Goal: Task Accomplishment & Management: Use online tool/utility

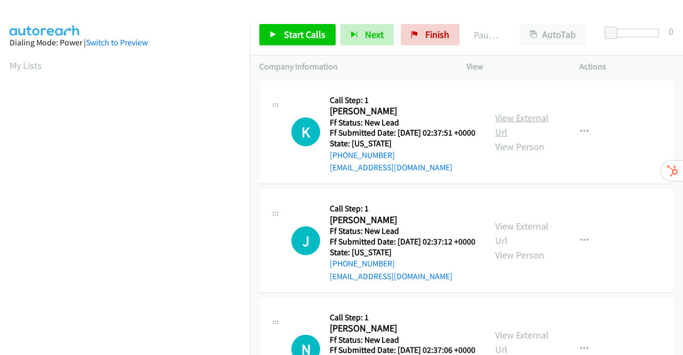
click at [532, 124] on link "View External Url" at bounding box center [521, 124] width 53 height 27
click at [514, 245] on link "View External Url" at bounding box center [521, 233] width 53 height 27
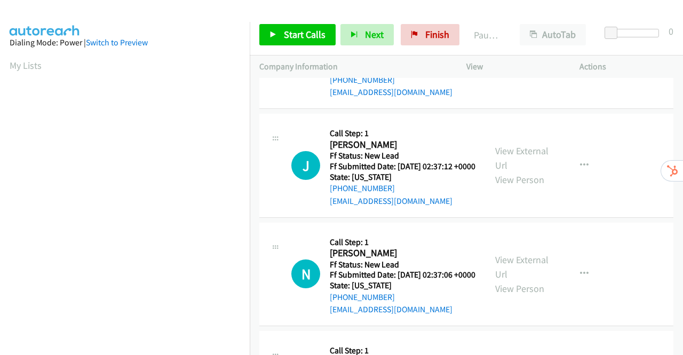
scroll to position [107, 0]
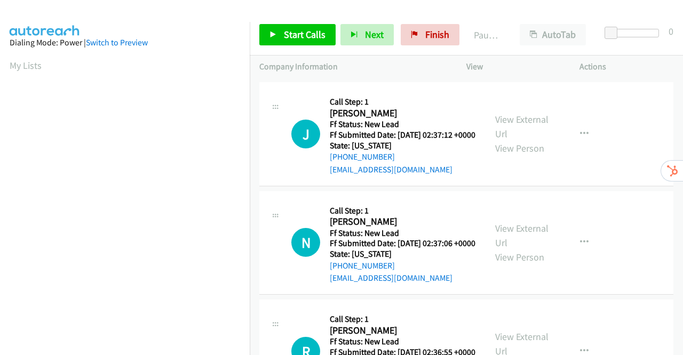
click at [528, 263] on div "View External Url View Person" at bounding box center [522, 242] width 55 height 43
click at [528, 249] on link "View External Url" at bounding box center [521, 235] width 53 height 27
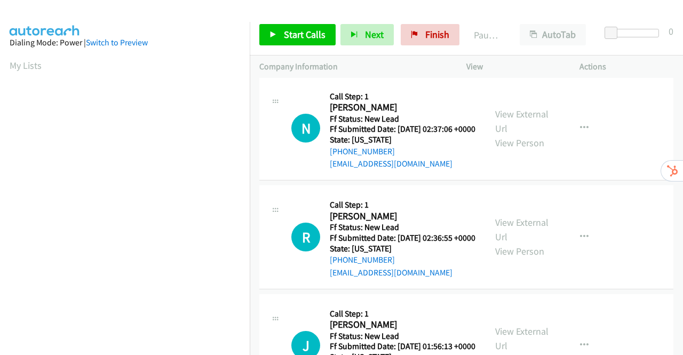
scroll to position [267, 0]
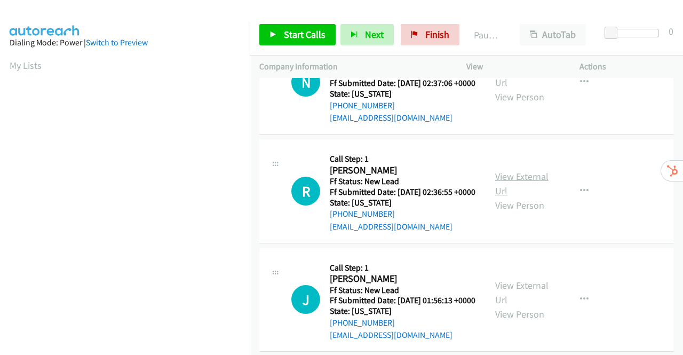
click at [520, 197] on link "View External Url" at bounding box center [521, 183] width 53 height 27
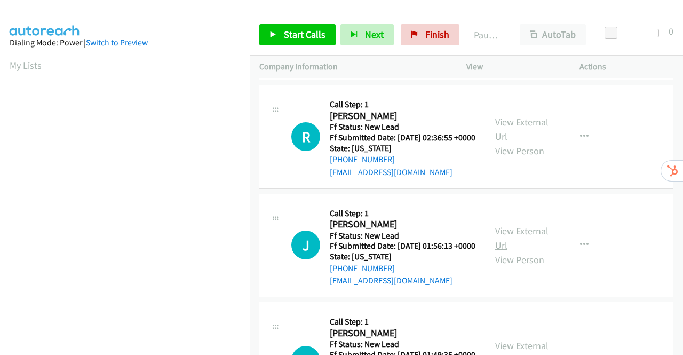
scroll to position [373, 0]
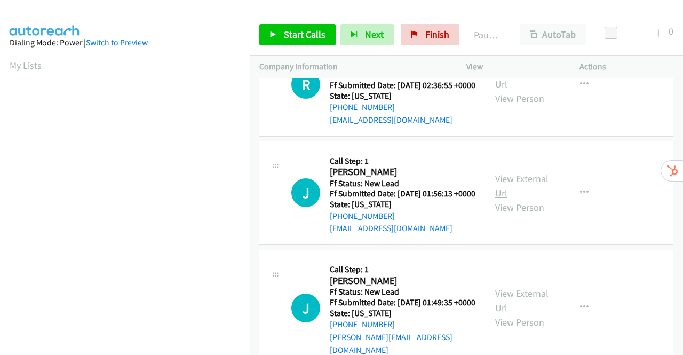
click at [514, 199] on link "View External Url" at bounding box center [521, 185] width 53 height 27
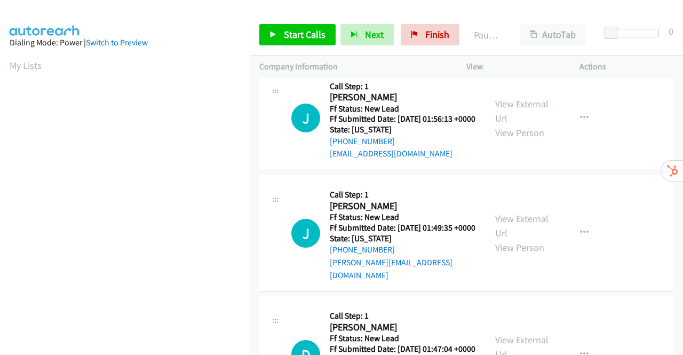
scroll to position [480, 0]
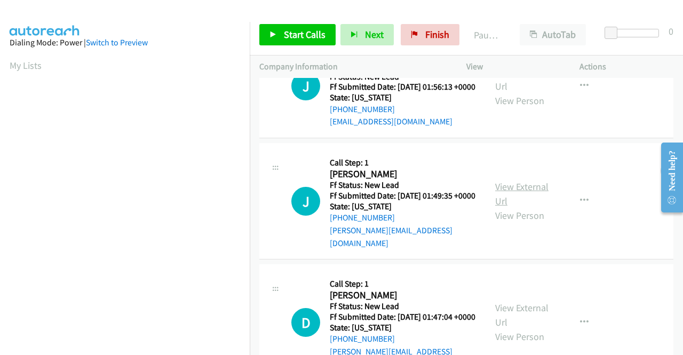
click at [519, 207] on link "View External Url" at bounding box center [521, 193] width 53 height 27
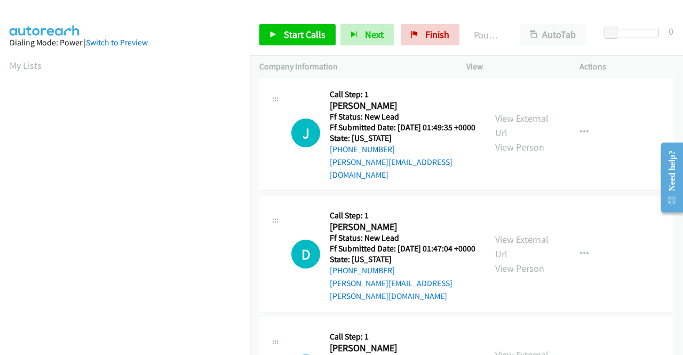
scroll to position [587, 0]
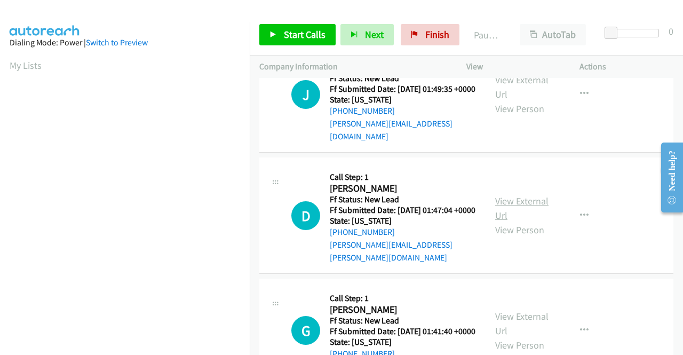
click at [526, 221] on link "View External Url" at bounding box center [521, 208] width 53 height 27
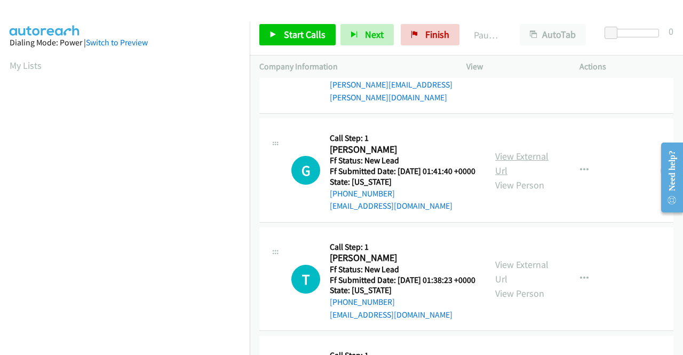
click at [526, 177] on link "View External Url" at bounding box center [521, 163] width 53 height 27
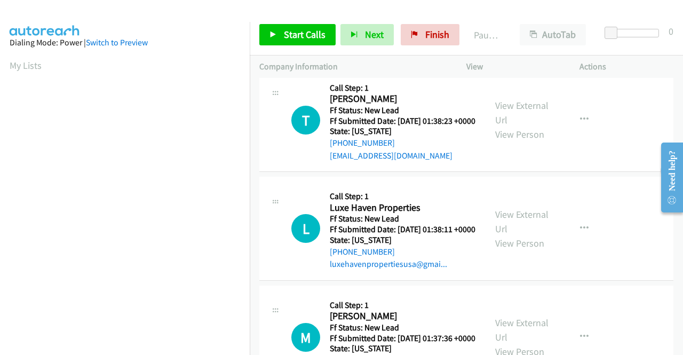
scroll to position [907, 0]
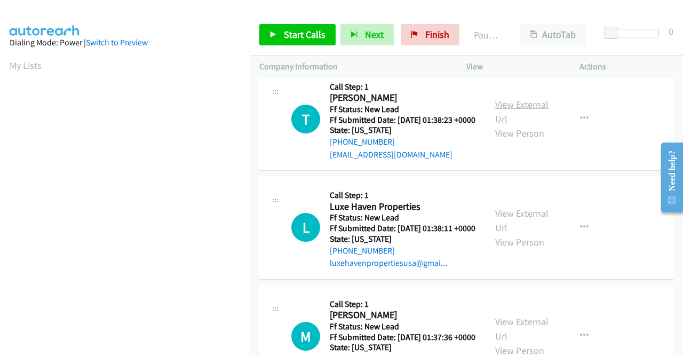
click at [526, 125] on link "View External Url" at bounding box center [521, 111] width 53 height 27
click at [270, 30] on link "Start Calls" at bounding box center [297, 34] width 76 height 21
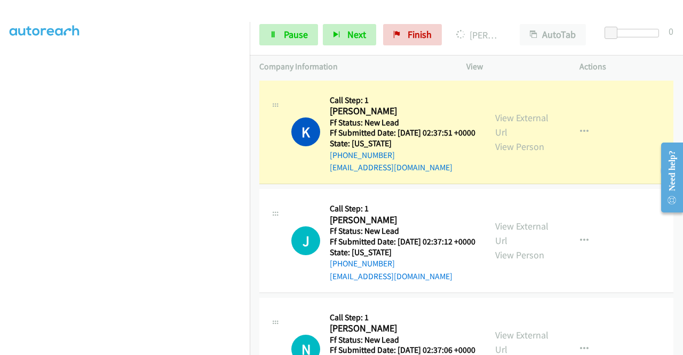
scroll to position [0, 0]
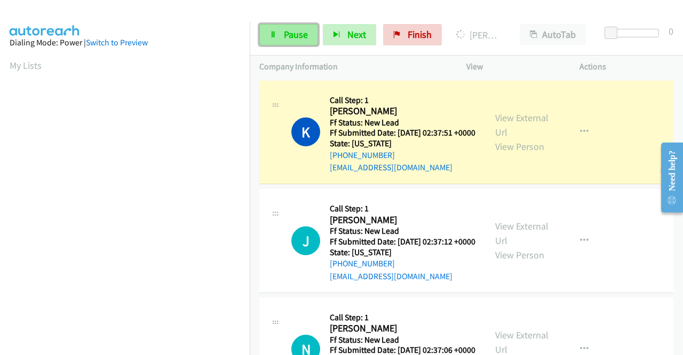
click at [299, 35] on span "Pause" at bounding box center [296, 34] width 24 height 12
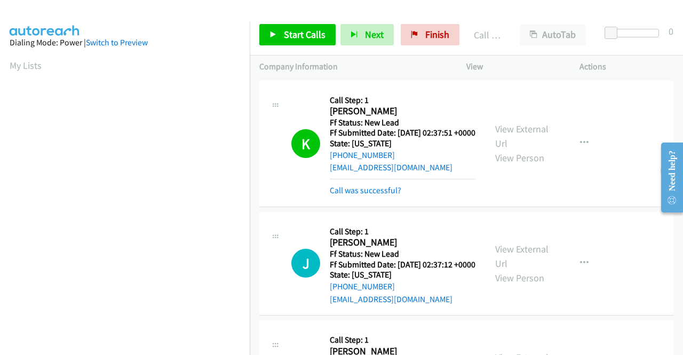
scroll to position [243, 0]
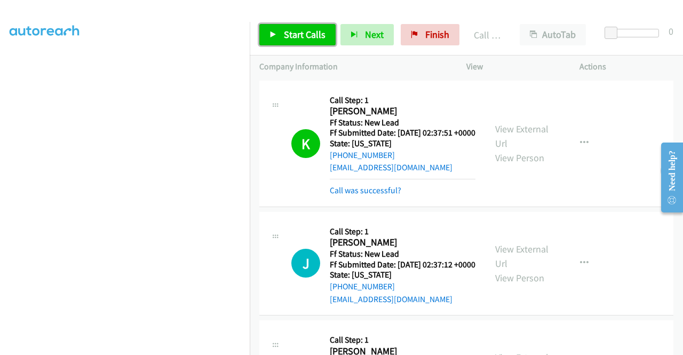
click at [271, 35] on icon at bounding box center [272, 34] width 7 height 7
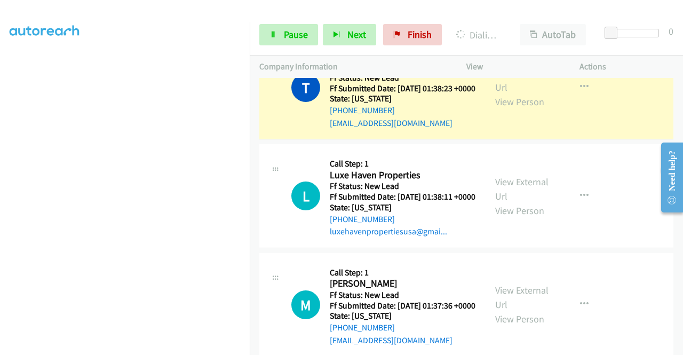
scroll to position [0, 0]
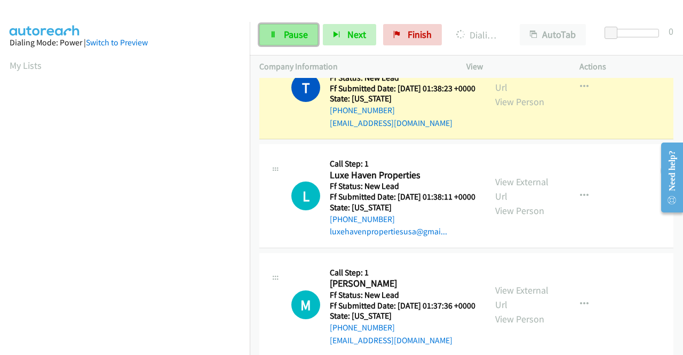
click at [289, 35] on span "Pause" at bounding box center [296, 34] width 24 height 12
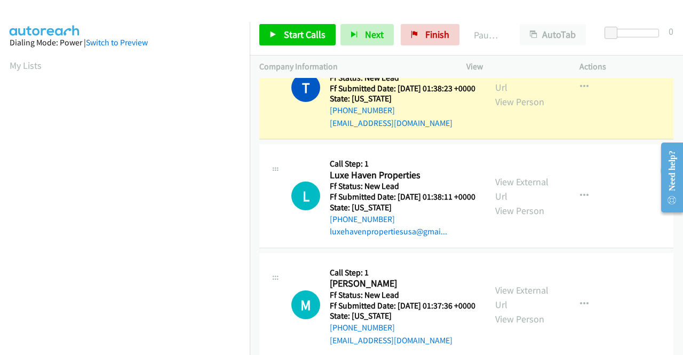
scroll to position [243, 0]
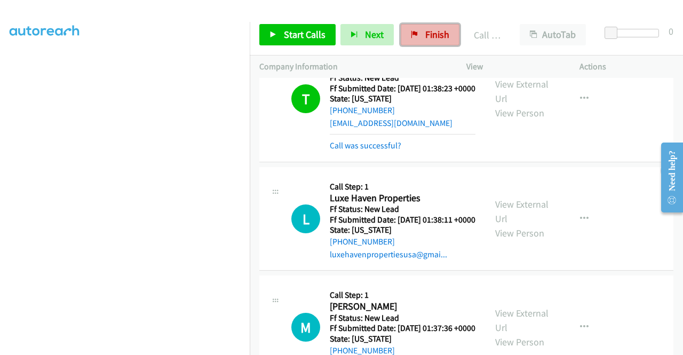
click at [411, 34] on icon at bounding box center [414, 34] width 7 height 7
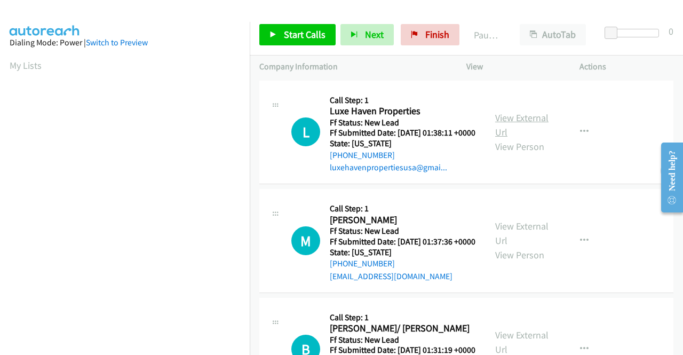
click at [539, 123] on link "View External Url" at bounding box center [521, 124] width 53 height 27
click at [524, 242] on link "View External Url" at bounding box center [521, 233] width 53 height 27
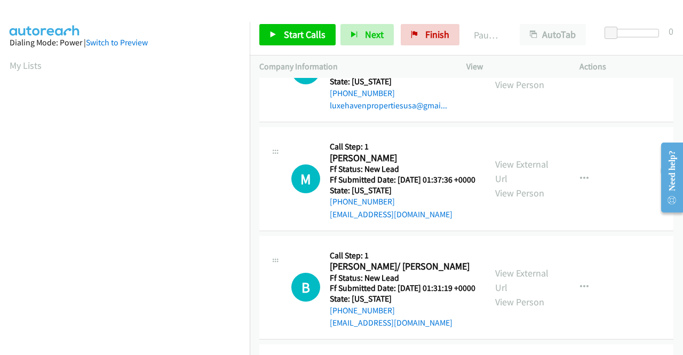
scroll to position [160, 0]
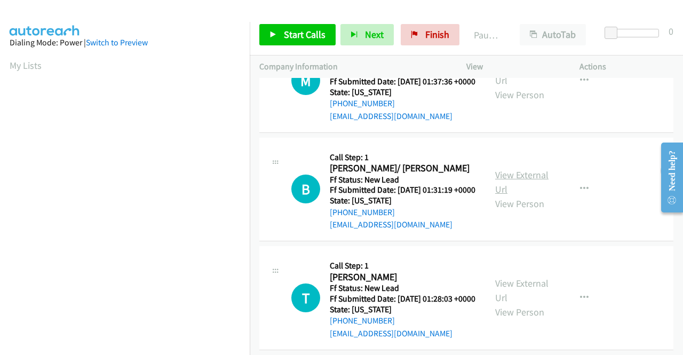
click at [501, 195] on link "View External Url" at bounding box center [521, 182] width 53 height 27
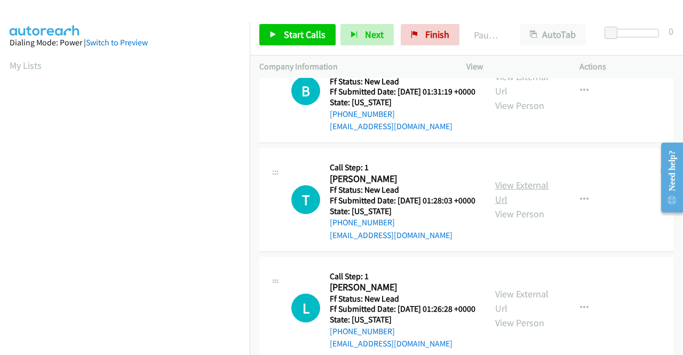
scroll to position [267, 0]
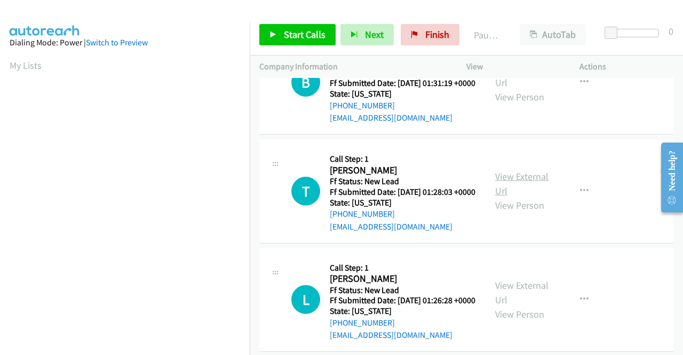
click at [517, 197] on link "View External Url" at bounding box center [521, 183] width 53 height 27
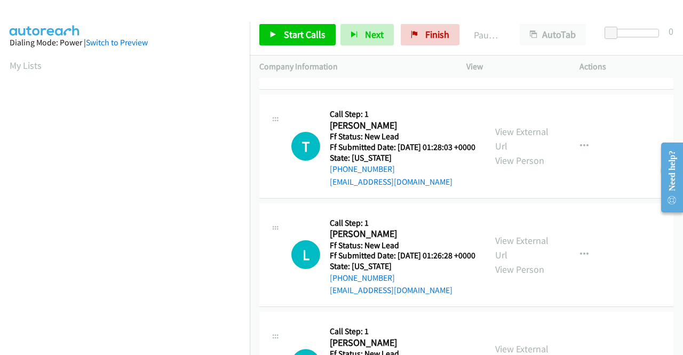
scroll to position [373, 0]
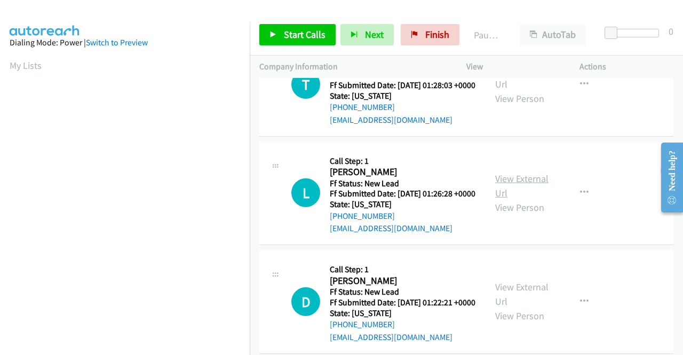
click at [522, 199] on link "View External Url" at bounding box center [521, 185] width 53 height 27
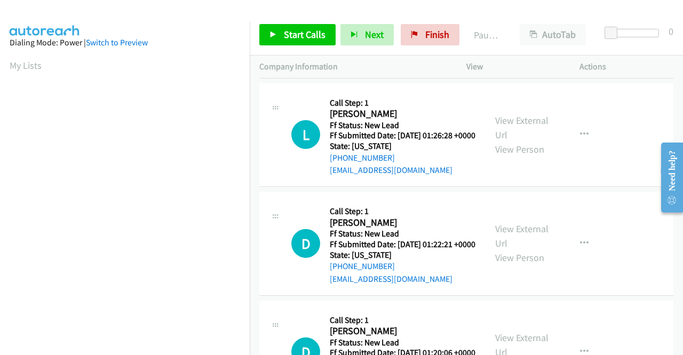
scroll to position [480, 0]
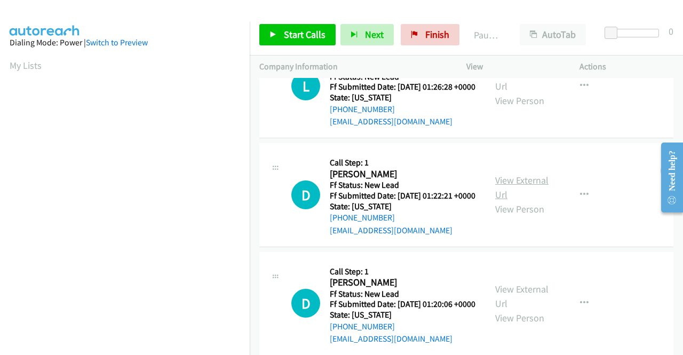
click at [506, 201] on link "View External Url" at bounding box center [521, 187] width 53 height 27
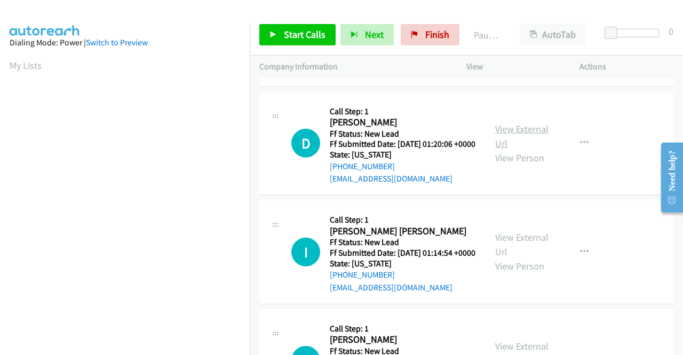
click at [510, 149] on link "View External Url" at bounding box center [521, 136] width 53 height 27
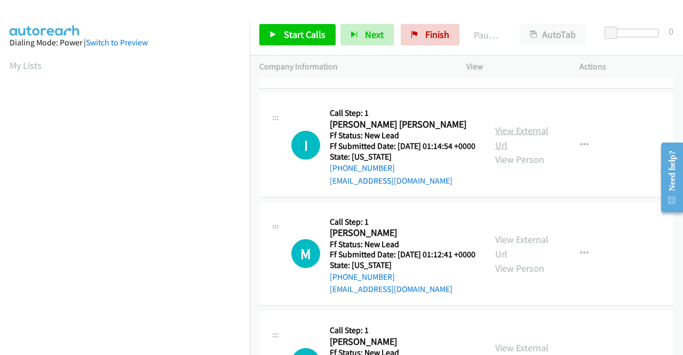
click at [522, 151] on link "View External Url" at bounding box center [521, 137] width 53 height 27
click at [289, 34] on span "Start Calls" at bounding box center [305, 34] width 42 height 12
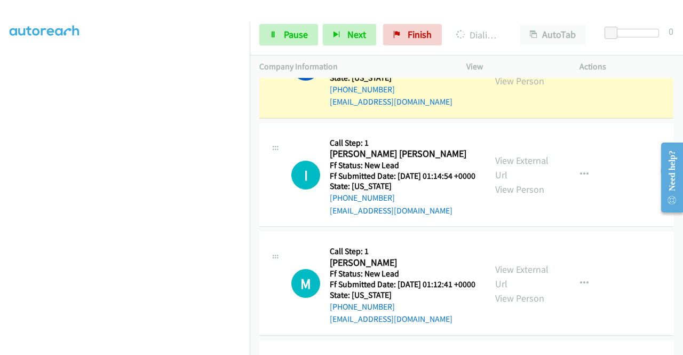
scroll to position [1067, 0]
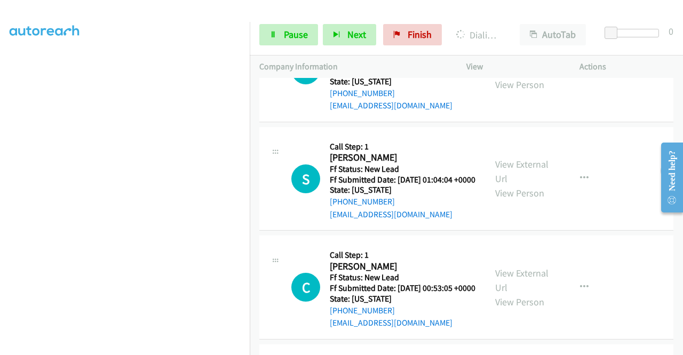
click at [512, 76] on link "View External Url" at bounding box center [521, 63] width 53 height 27
click at [519, 185] on link "View External Url" at bounding box center [521, 171] width 53 height 27
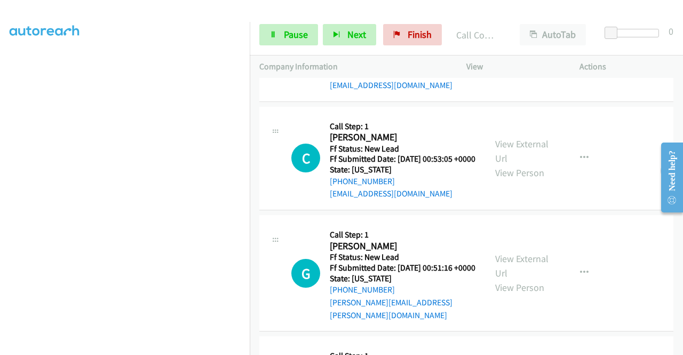
scroll to position [1272, 0]
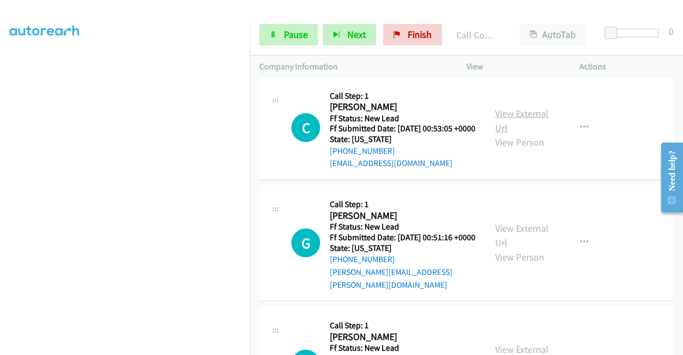
click at [507, 134] on link "View External Url" at bounding box center [521, 120] width 53 height 27
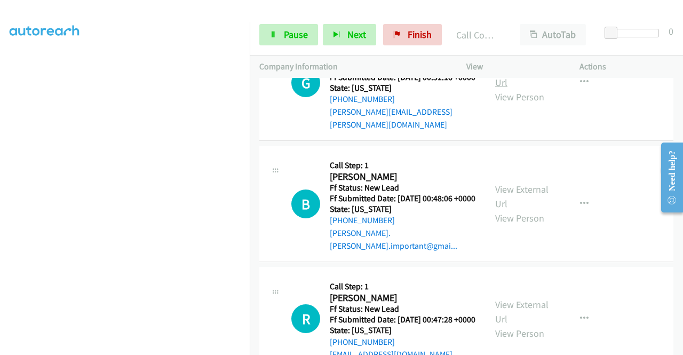
click at [520, 89] on link "View External Url" at bounding box center [521, 75] width 53 height 27
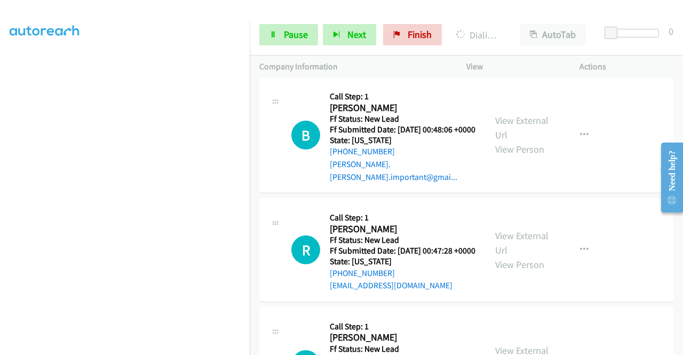
scroll to position [1538, 0]
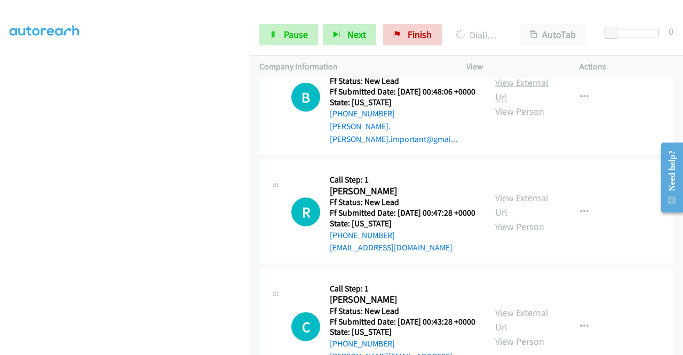
click at [514, 103] on link "View External Url" at bounding box center [521, 89] width 53 height 27
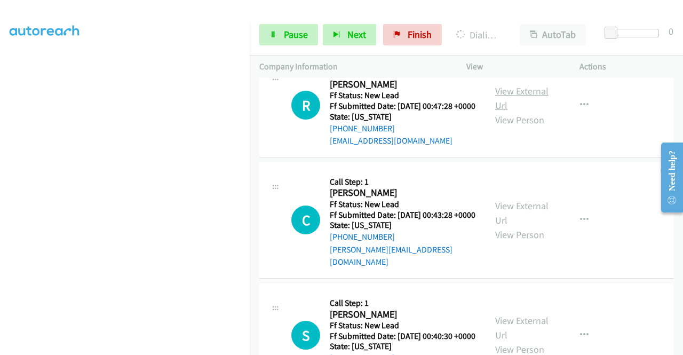
click at [539, 111] on link "View External Url" at bounding box center [521, 98] width 53 height 27
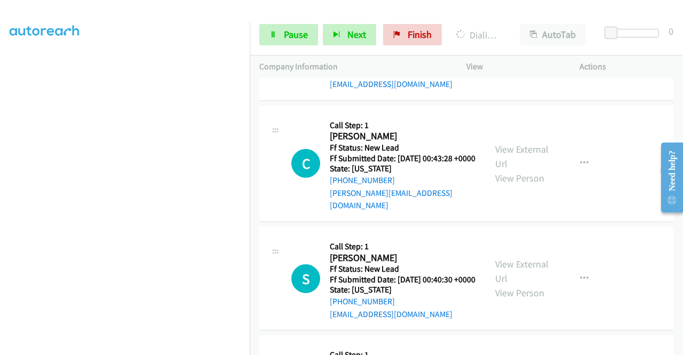
scroll to position [1752, 0]
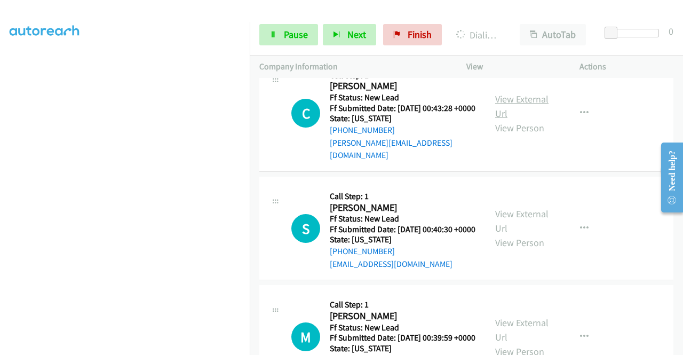
click at [527, 119] on link "View External Url" at bounding box center [521, 106] width 53 height 27
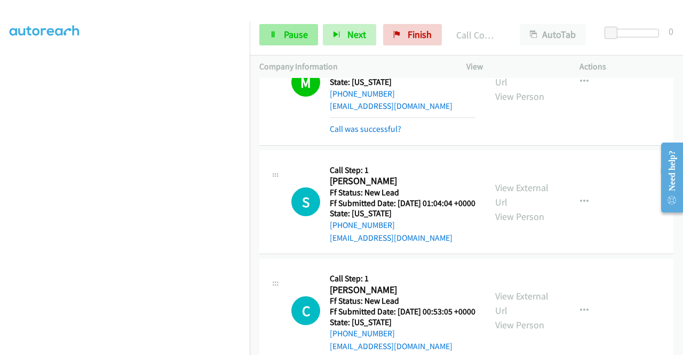
scroll to position [0, 0]
click at [294, 34] on span "Pause" at bounding box center [296, 34] width 24 height 12
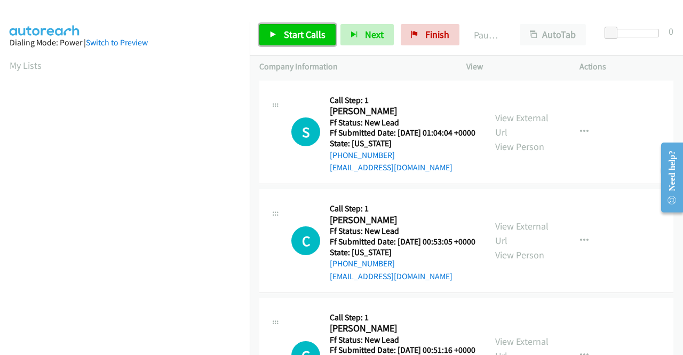
click at [310, 33] on span "Start Calls" at bounding box center [305, 34] width 42 height 12
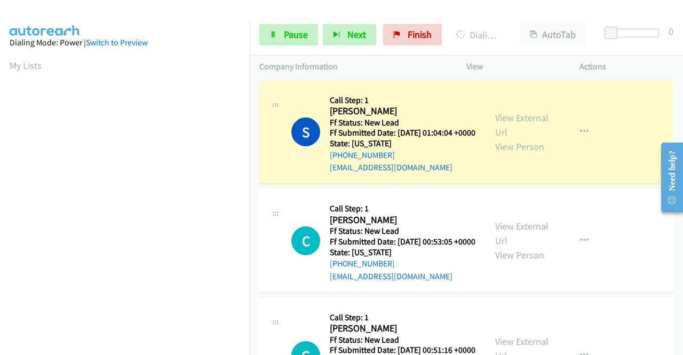
scroll to position [243, 0]
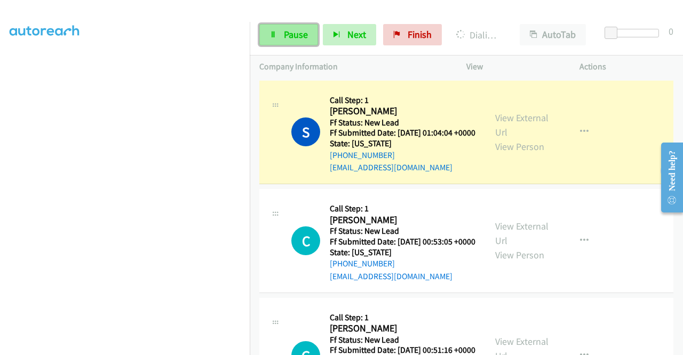
click at [286, 29] on span "Pause" at bounding box center [296, 34] width 24 height 12
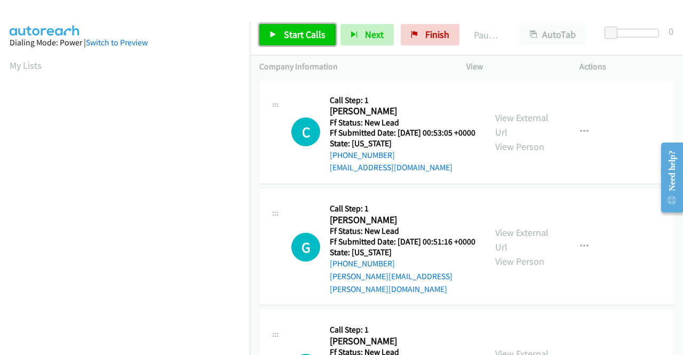
click at [293, 29] on span "Start Calls" at bounding box center [305, 34] width 42 height 12
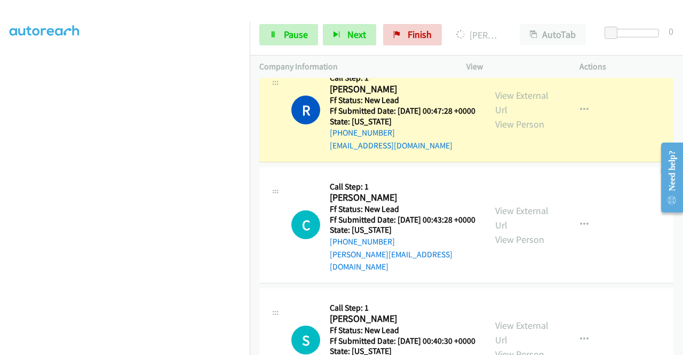
scroll to position [548, 0]
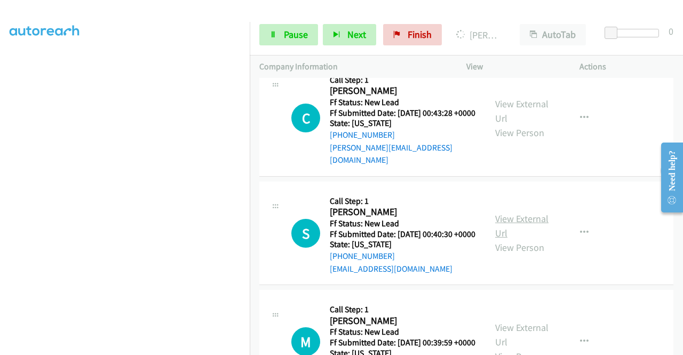
click at [495, 239] on link "View External Url" at bounding box center [521, 225] width 53 height 27
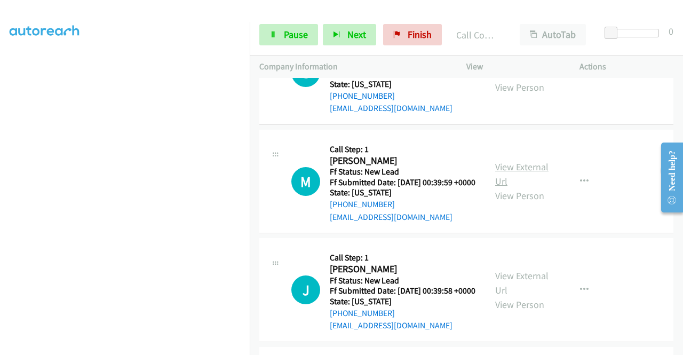
click at [496, 187] on link "View External Url" at bounding box center [521, 174] width 53 height 27
click at [525, 296] on link "View External Url" at bounding box center [521, 282] width 53 height 27
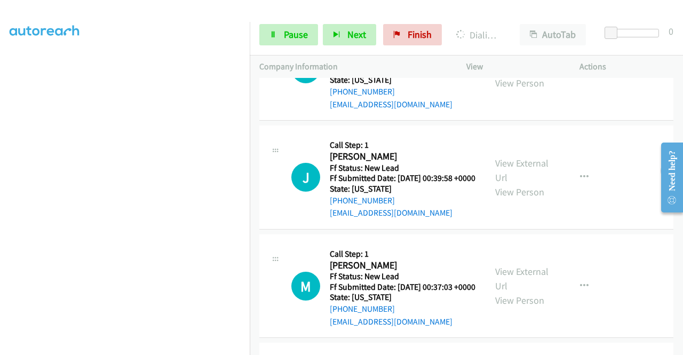
scroll to position [891, 0]
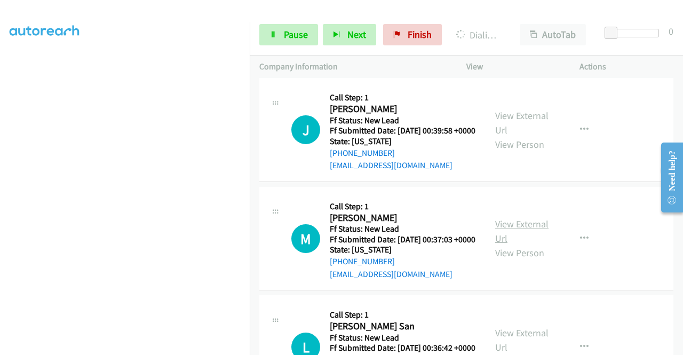
click at [507, 244] on link "View External Url" at bounding box center [521, 231] width 53 height 27
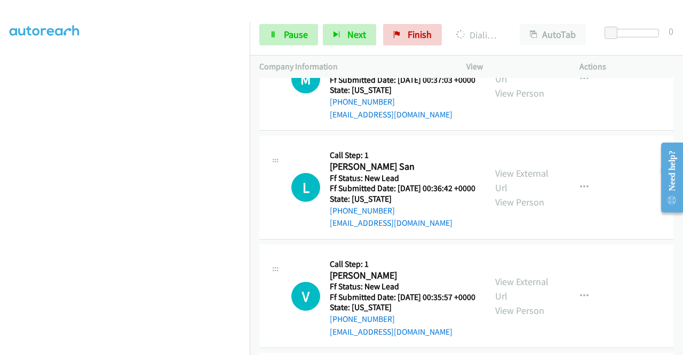
scroll to position [1051, 0]
click at [502, 193] on link "View External Url" at bounding box center [521, 179] width 53 height 27
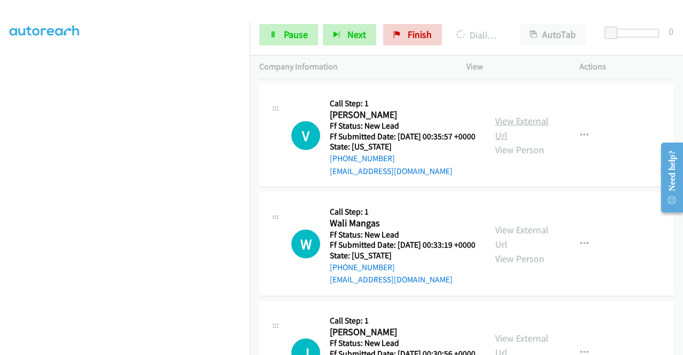
click at [507, 141] on link "View External Url" at bounding box center [521, 128] width 53 height 27
click at [510, 250] on link "View External Url" at bounding box center [521, 236] width 53 height 27
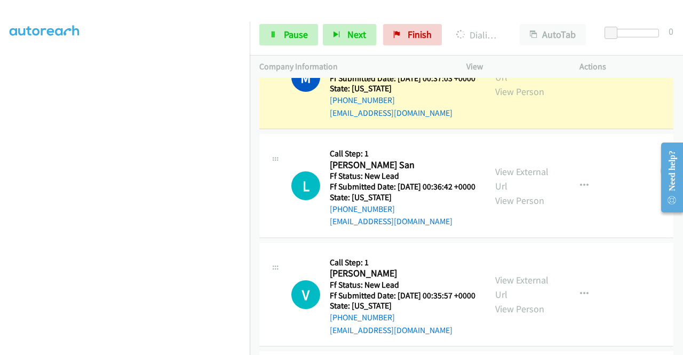
scroll to position [960, 0]
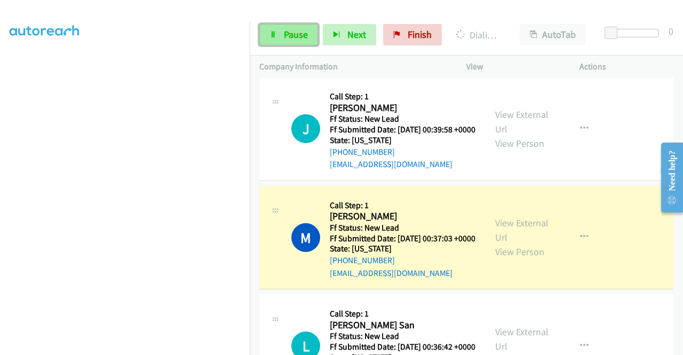
click at [289, 40] on span "Pause" at bounding box center [296, 34] width 24 height 12
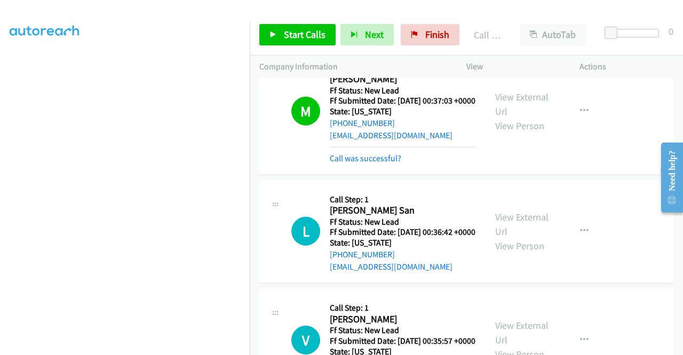
scroll to position [1142, 0]
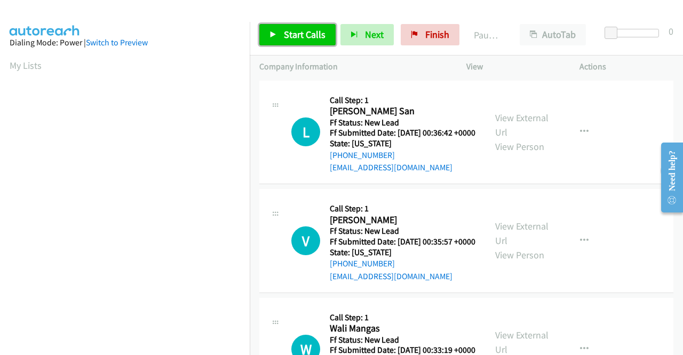
click at [308, 41] on link "Start Calls" at bounding box center [297, 34] width 76 height 21
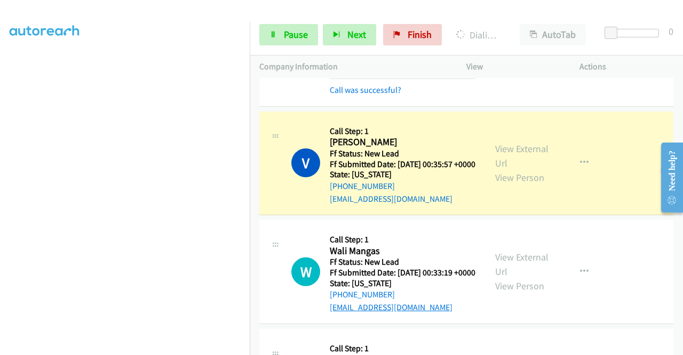
scroll to position [160, 0]
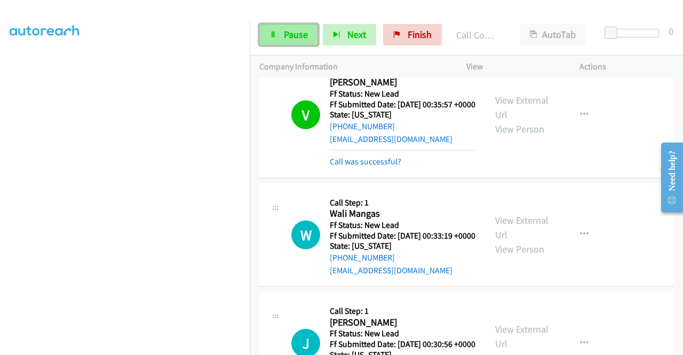
click at [274, 37] on icon at bounding box center [272, 34] width 7 height 7
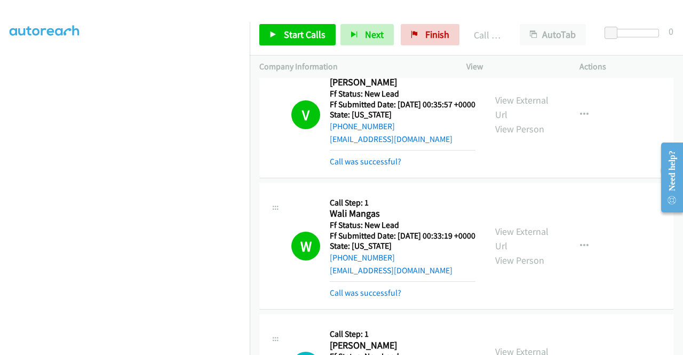
scroll to position [243, 0]
click at [434, 34] on span "Finish" at bounding box center [437, 34] width 24 height 12
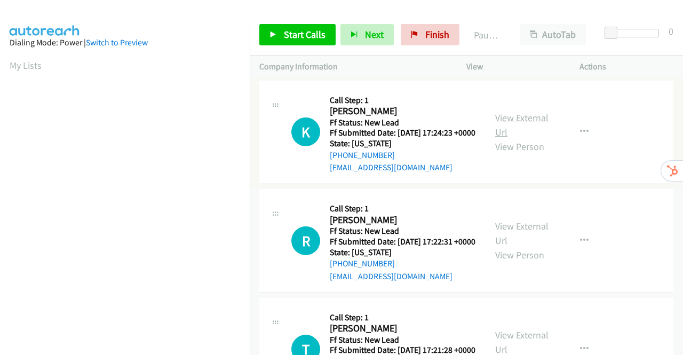
click at [504, 124] on link "View External Url" at bounding box center [521, 124] width 53 height 27
click at [524, 239] on link "View External Url" at bounding box center [521, 233] width 53 height 27
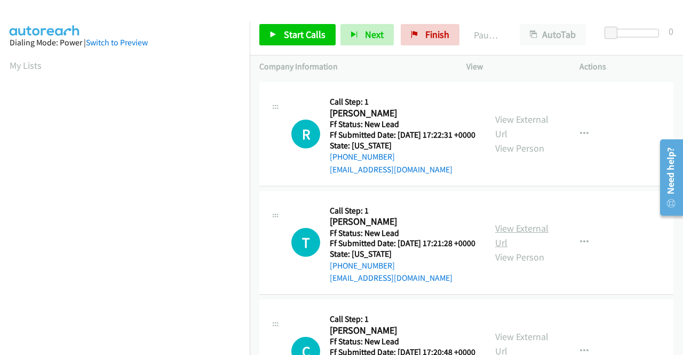
click at [523, 249] on link "View External Url" at bounding box center [521, 235] width 53 height 27
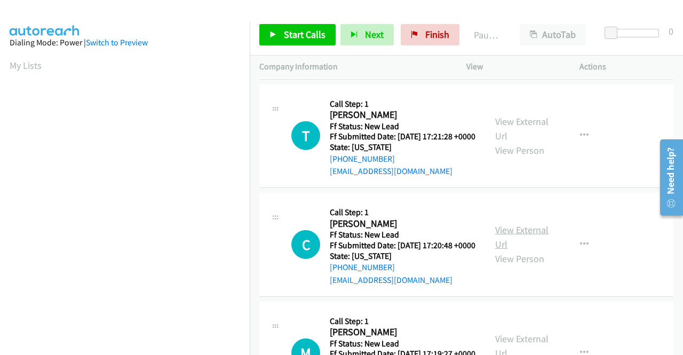
click at [519, 250] on link "View External Url" at bounding box center [521, 236] width 53 height 27
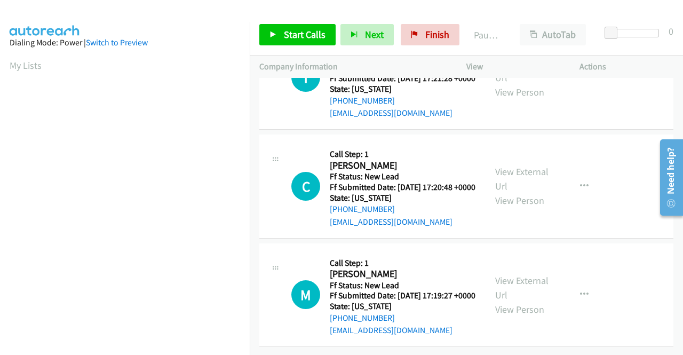
scroll to position [331, 0]
click at [513, 274] on link "View External Url" at bounding box center [521, 287] width 53 height 27
click at [302, 31] on span "Start Calls" at bounding box center [305, 34] width 42 height 12
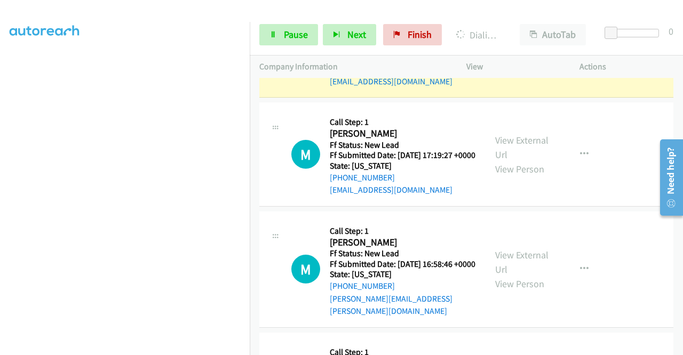
scroll to position [640, 0]
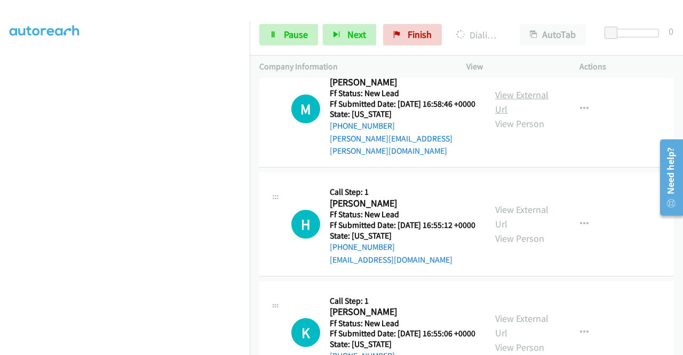
click at [528, 115] on link "View External Url" at bounding box center [521, 102] width 53 height 27
click at [511, 230] on link "View External Url" at bounding box center [521, 216] width 53 height 27
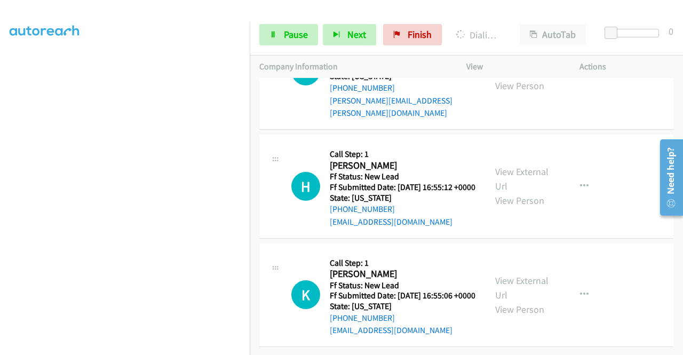
scroll to position [747, 0]
click at [517, 278] on link "View External Url" at bounding box center [521, 287] width 53 height 27
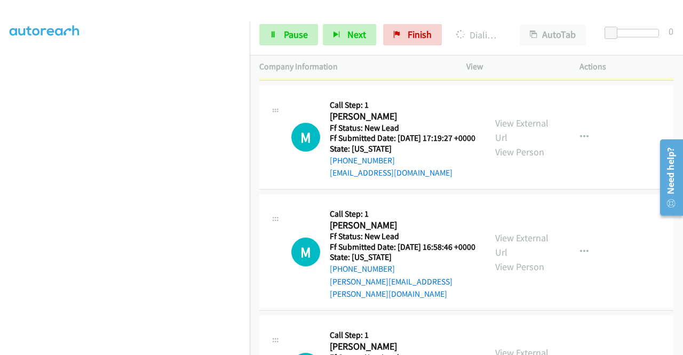
scroll to position [373, 0]
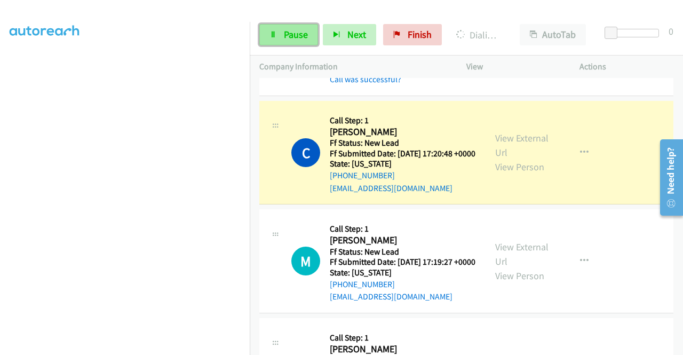
click at [279, 35] on link "Pause" at bounding box center [288, 34] width 59 height 21
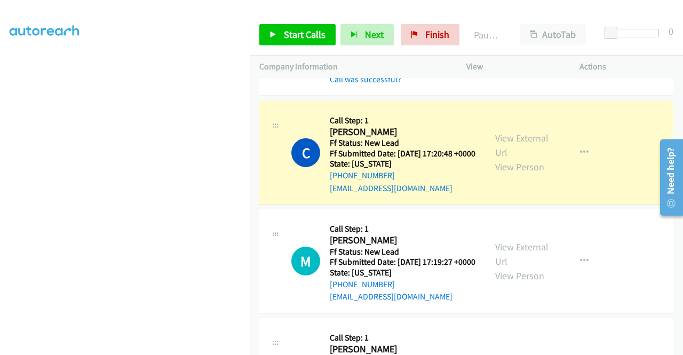
scroll to position [243, 0]
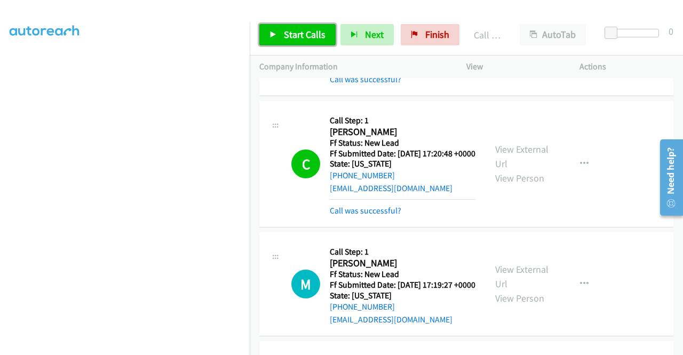
click at [277, 31] on link "Start Calls" at bounding box center [297, 34] width 76 height 21
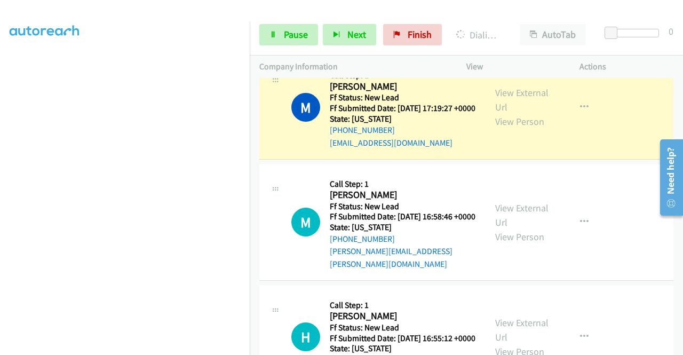
scroll to position [533, 0]
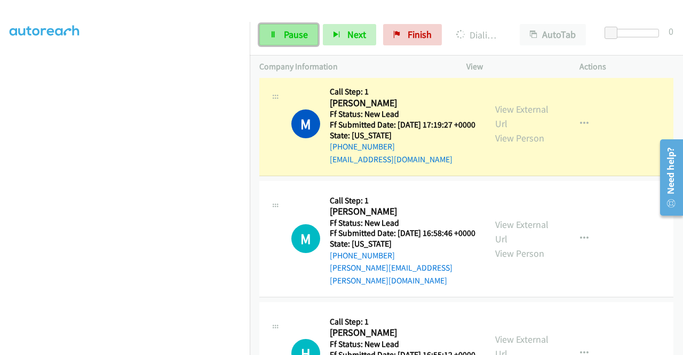
click at [294, 41] on link "Pause" at bounding box center [288, 34] width 59 height 21
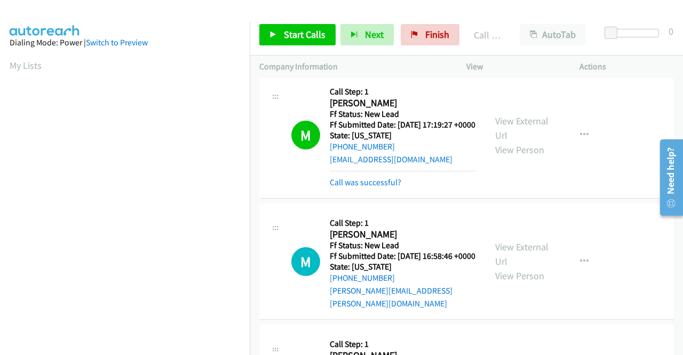
scroll to position [243, 0]
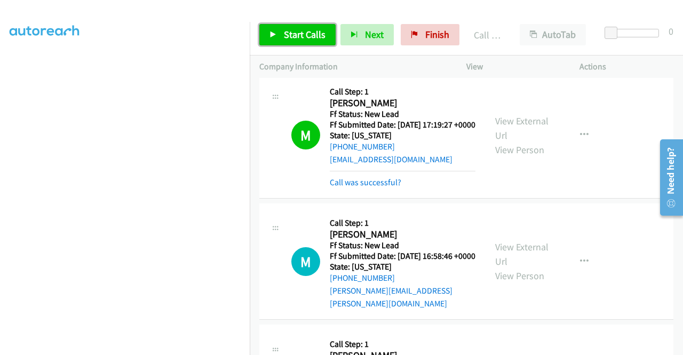
click at [293, 34] on span "Start Calls" at bounding box center [305, 34] width 42 height 12
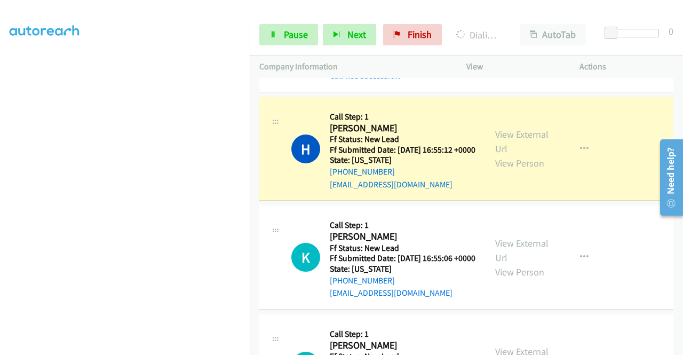
scroll to position [853, 0]
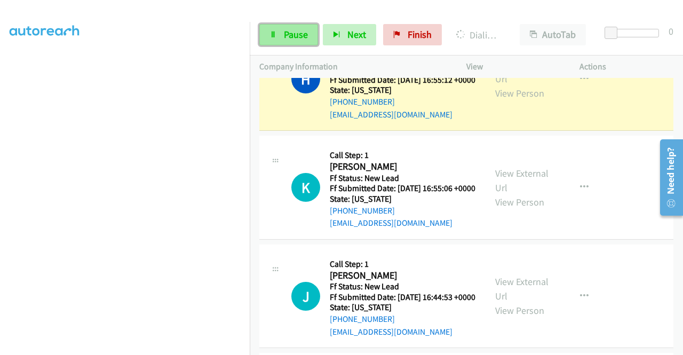
click at [298, 31] on span "Pause" at bounding box center [296, 34] width 24 height 12
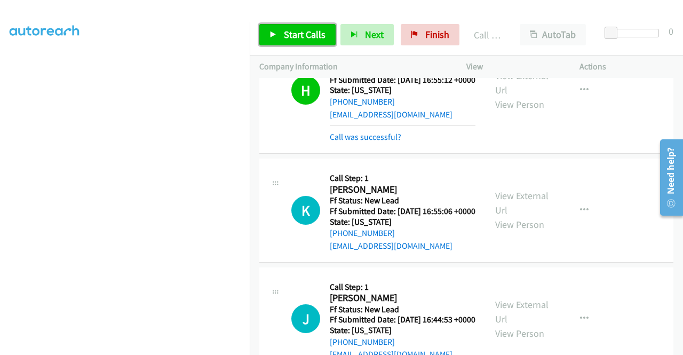
click at [292, 35] on span "Start Calls" at bounding box center [305, 34] width 42 height 12
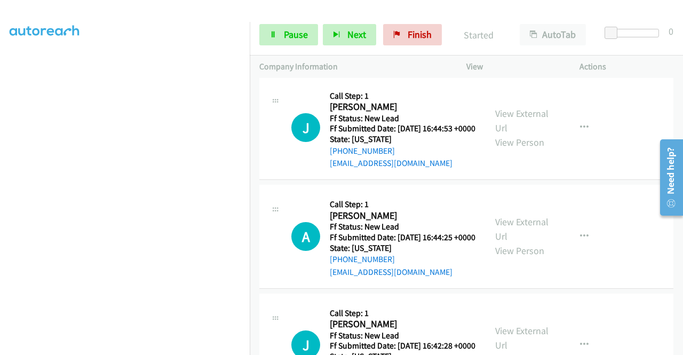
scroll to position [1067, 0]
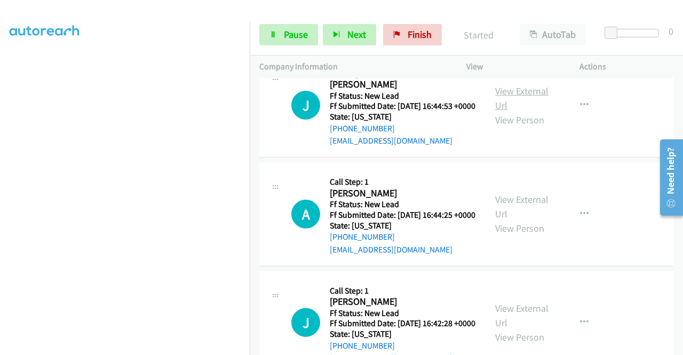
click at [523, 111] on link "View External Url" at bounding box center [521, 98] width 53 height 27
click at [522, 220] on link "View External Url" at bounding box center [521, 206] width 53 height 27
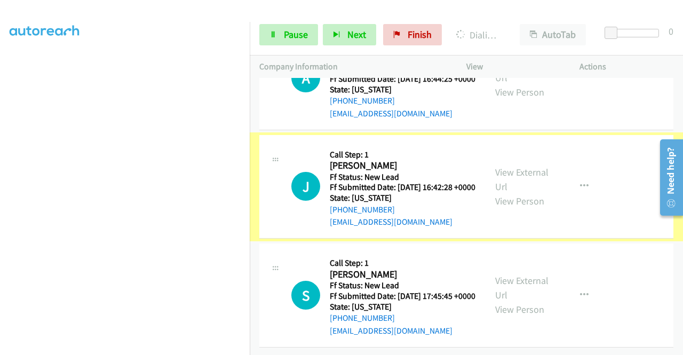
scroll to position [1227, 0]
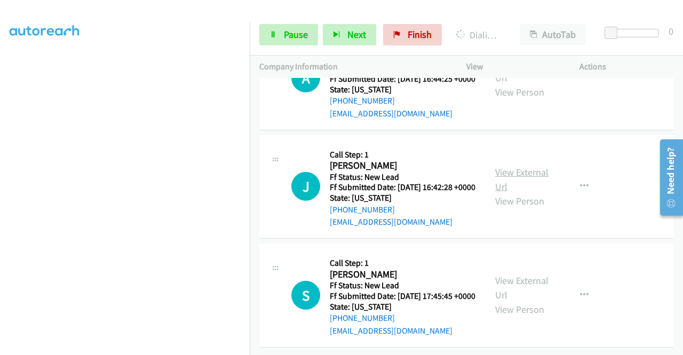
click at [520, 193] on link "View External Url" at bounding box center [521, 179] width 53 height 27
click at [514, 274] on link "View External Url" at bounding box center [521, 287] width 53 height 27
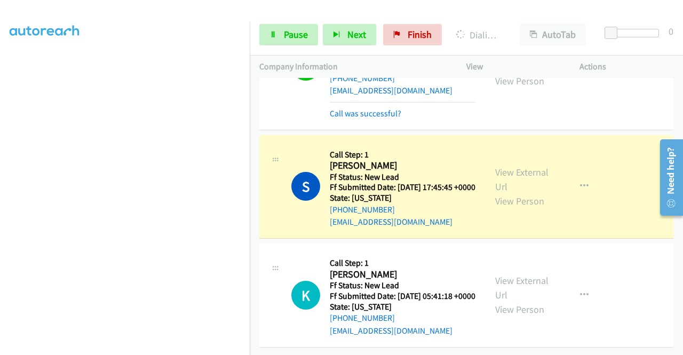
scroll to position [1530, 0]
click at [510, 274] on link "View External Url" at bounding box center [521, 287] width 53 height 27
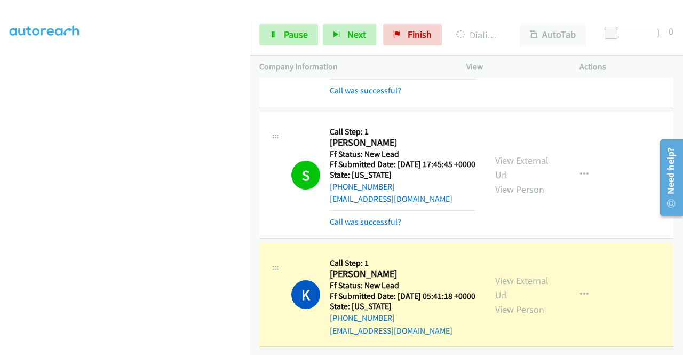
scroll to position [1552, 0]
click at [188, 346] on section at bounding box center [125, 101] width 230 height 510
click at [291, 36] on span "Pause" at bounding box center [296, 34] width 24 height 12
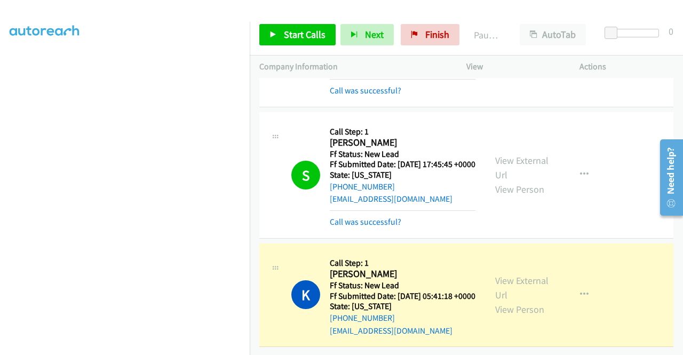
scroll to position [0, 0]
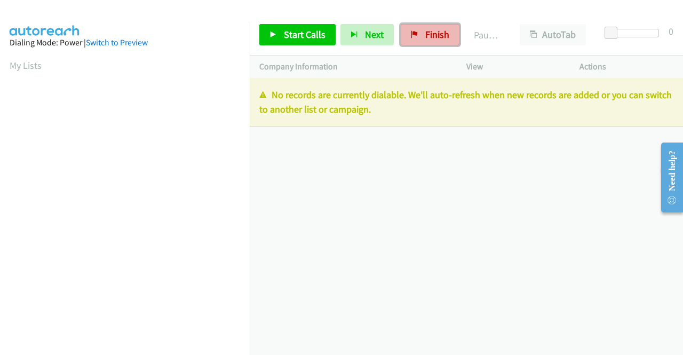
click at [432, 38] on span "Finish" at bounding box center [437, 34] width 24 height 12
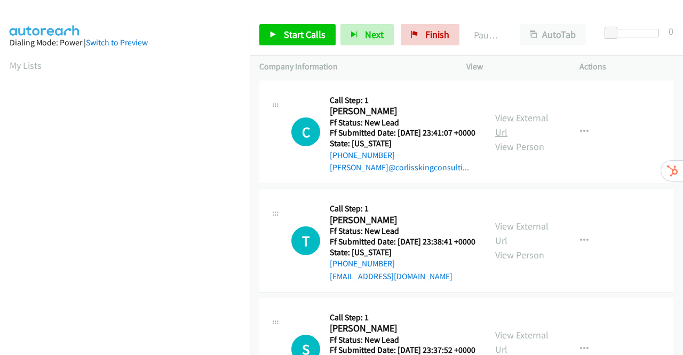
click at [530, 120] on link "View External Url" at bounding box center [521, 124] width 53 height 27
click at [521, 245] on link "View External Url" at bounding box center [521, 233] width 53 height 27
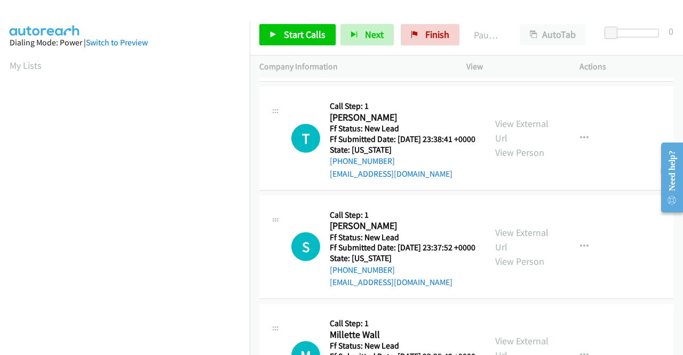
scroll to position [160, 0]
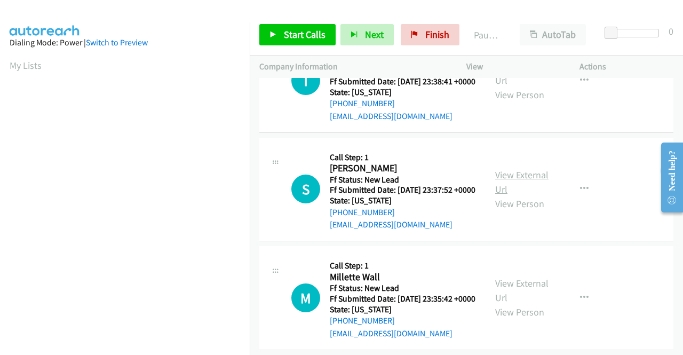
click at [509, 195] on link "View External Url" at bounding box center [521, 182] width 53 height 27
click at [509, 303] on link "View External Url" at bounding box center [521, 290] width 53 height 27
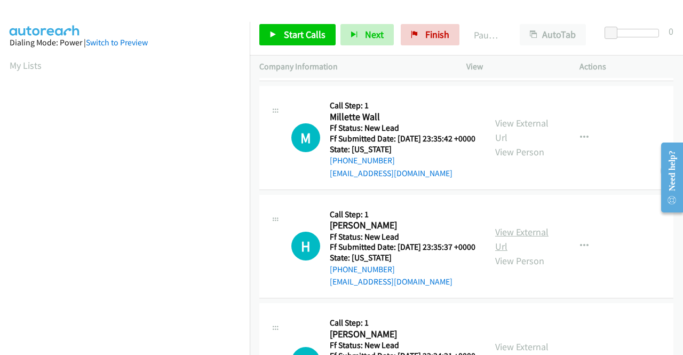
click at [511, 252] on link "View External Url" at bounding box center [521, 239] width 53 height 27
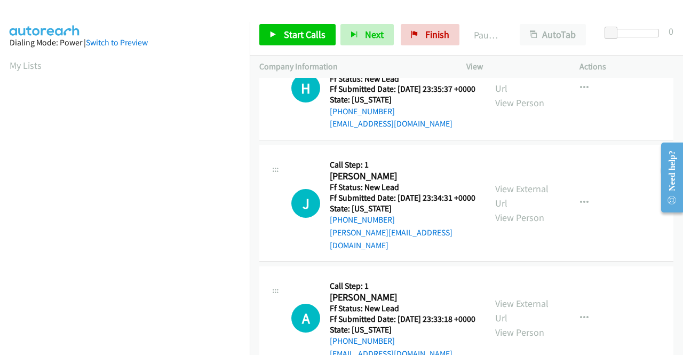
scroll to position [480, 0]
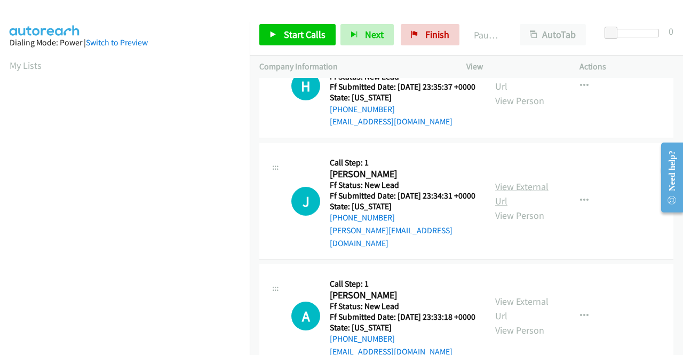
click at [495, 207] on link "View External Url" at bounding box center [521, 193] width 53 height 27
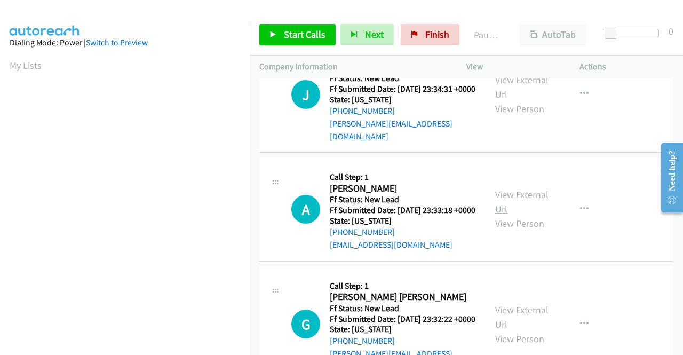
click at [526, 215] on link "View External Url" at bounding box center [521, 201] width 53 height 27
click at [289, 24] on link "Start Calls" at bounding box center [297, 34] width 76 height 21
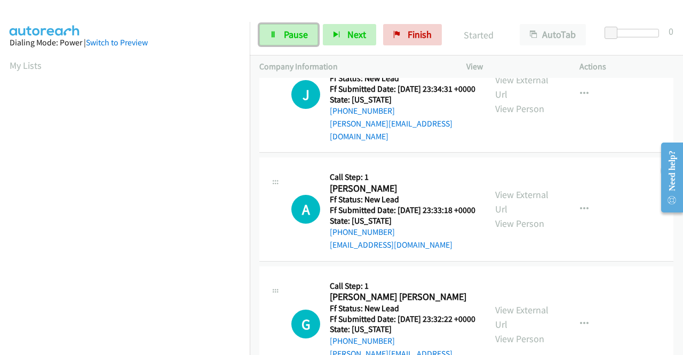
click at [299, 36] on span "Pause" at bounding box center [296, 34] width 24 height 12
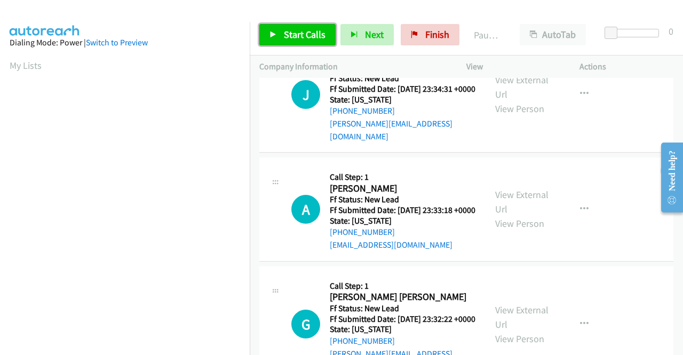
click at [299, 36] on span "Start Calls" at bounding box center [305, 34] width 42 height 12
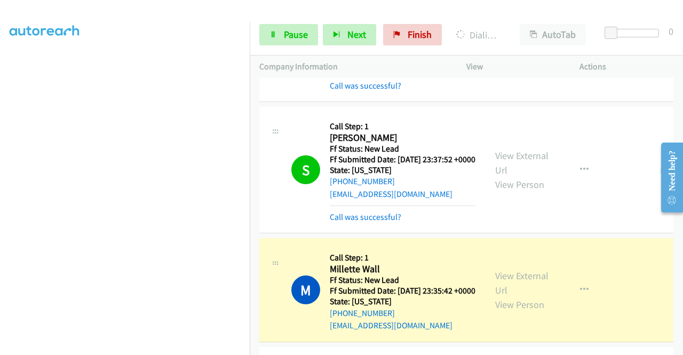
scroll to position [427, 0]
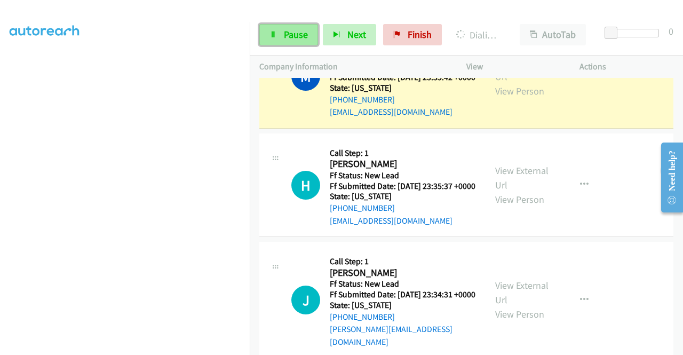
click at [291, 30] on span "Pause" at bounding box center [296, 34] width 24 height 12
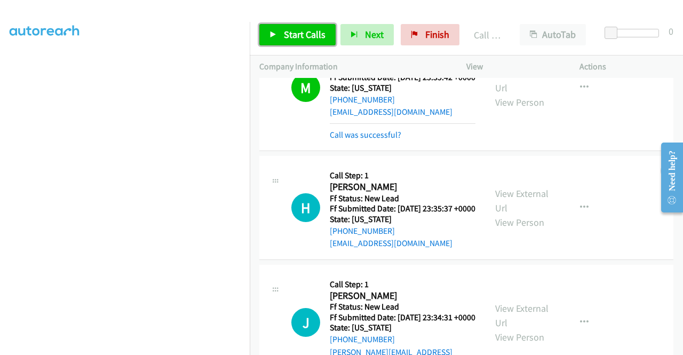
click at [298, 38] on span "Start Calls" at bounding box center [305, 34] width 42 height 12
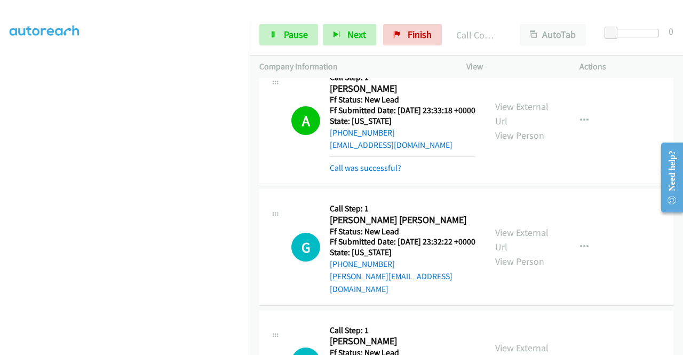
scroll to position [907, 0]
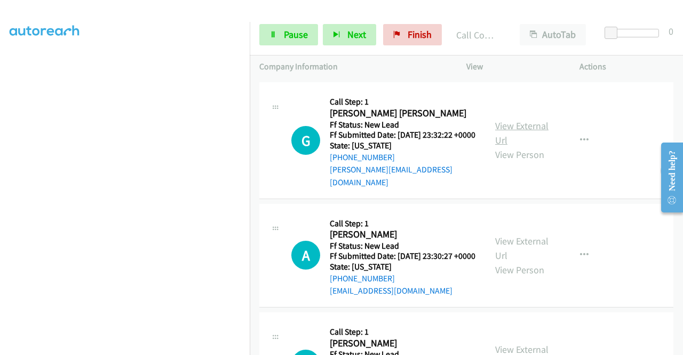
click at [523, 146] on link "View External Url" at bounding box center [521, 132] width 53 height 27
click at [297, 33] on span "Pause" at bounding box center [296, 34] width 24 height 12
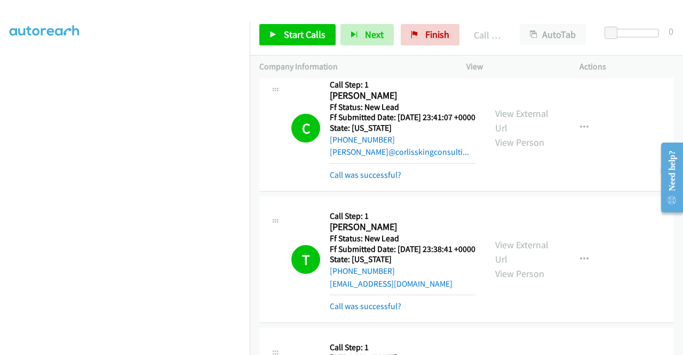
scroll to position [0, 0]
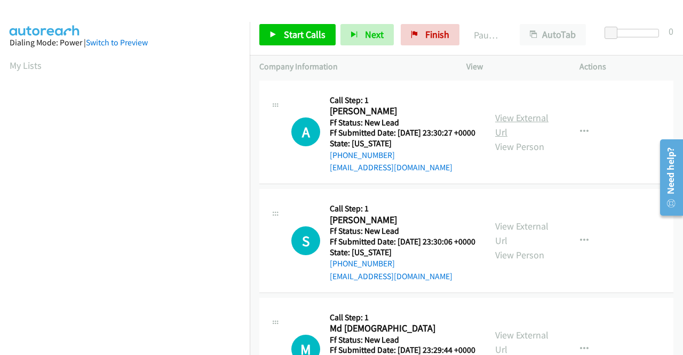
click at [524, 123] on link "View External Url" at bounding box center [521, 124] width 53 height 27
click at [513, 236] on link "View External Url" at bounding box center [521, 233] width 53 height 27
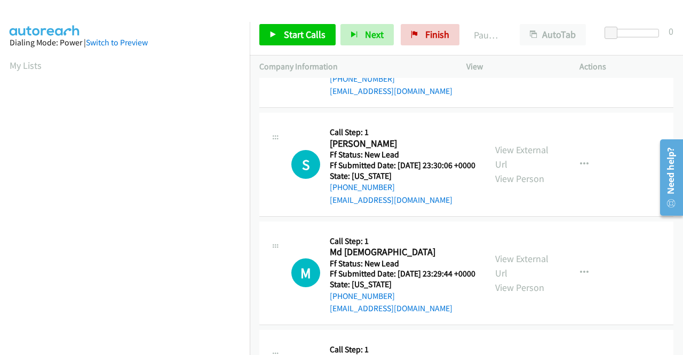
scroll to position [107, 0]
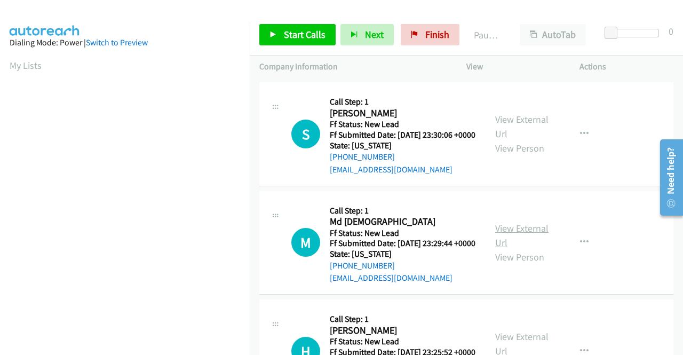
click at [516, 249] on link "View External Url" at bounding box center [521, 235] width 53 height 27
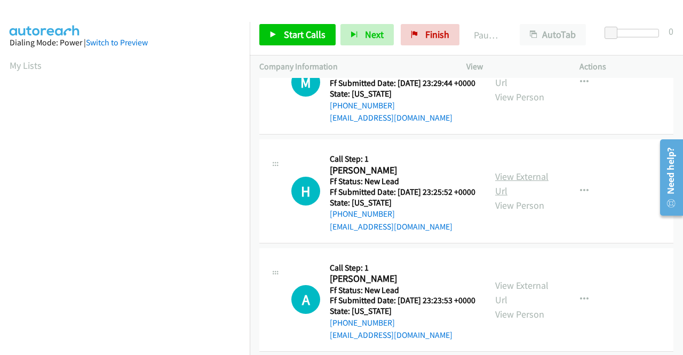
click at [532, 197] on link "View External Url" at bounding box center [521, 183] width 53 height 27
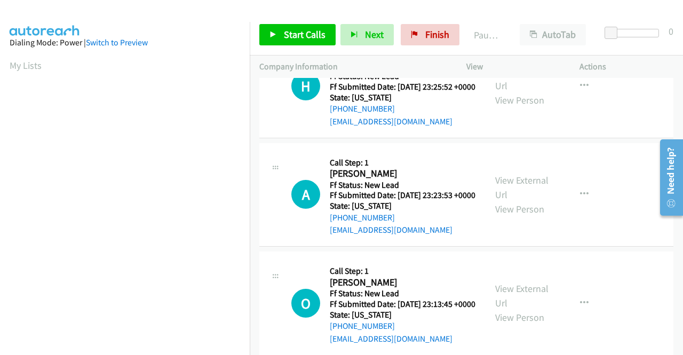
scroll to position [373, 0]
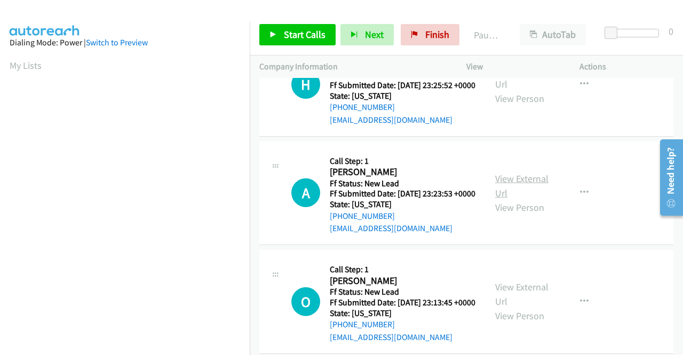
click at [525, 199] on link "View External Url" at bounding box center [521, 185] width 53 height 27
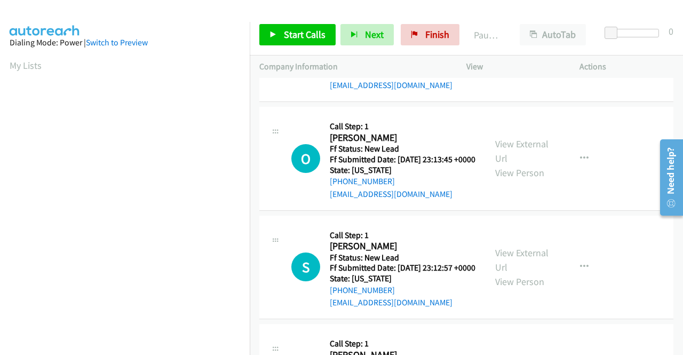
scroll to position [533, 0]
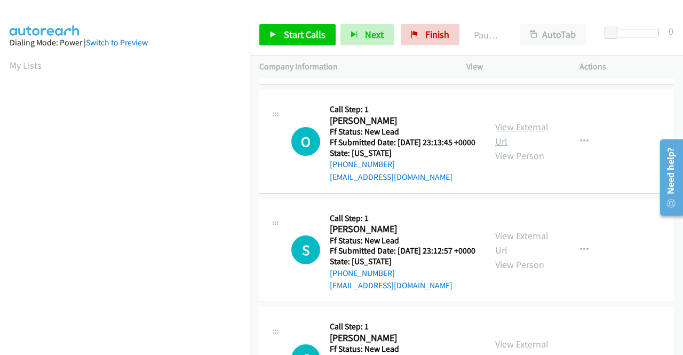
click at [525, 147] on link "View External Url" at bounding box center [521, 134] width 53 height 27
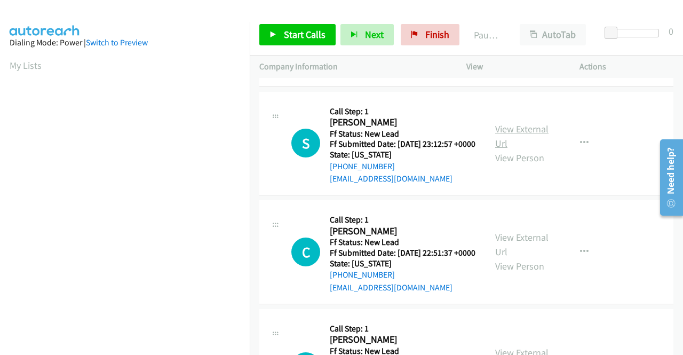
click at [505, 149] on link "View External Url" at bounding box center [521, 136] width 53 height 27
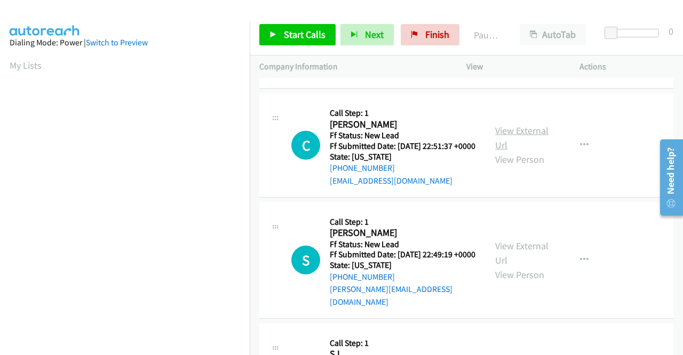
click at [506, 151] on link "View External Url" at bounding box center [521, 137] width 53 height 27
click at [280, 33] on link "Start Calls" at bounding box center [297, 34] width 76 height 21
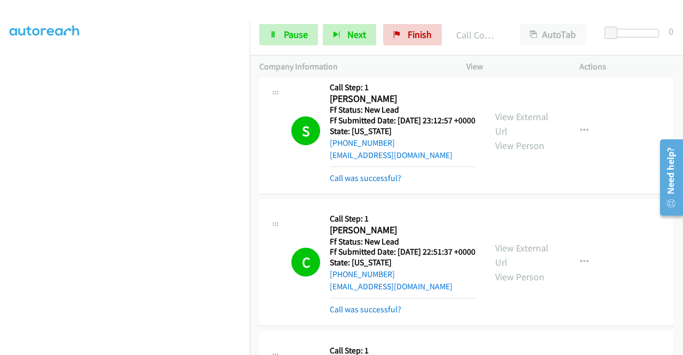
scroll to position [960, 0]
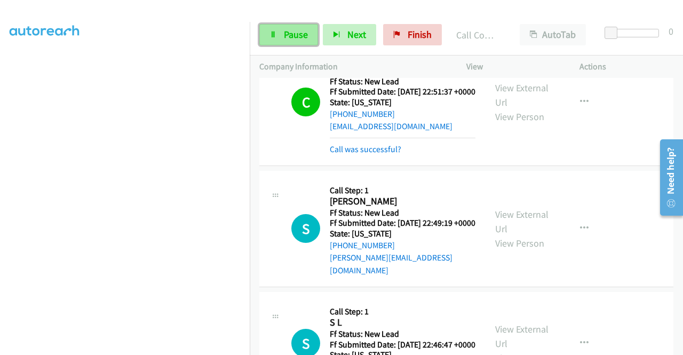
click at [287, 30] on span "Pause" at bounding box center [296, 34] width 24 height 12
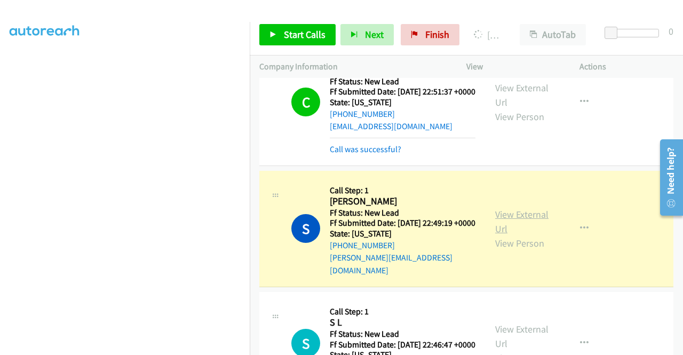
click at [511, 235] on link "View External Url" at bounding box center [521, 221] width 53 height 27
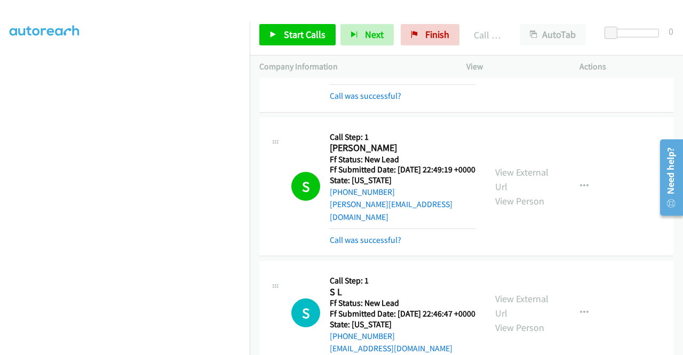
scroll to position [243, 0]
click at [425, 28] on span "Finish" at bounding box center [437, 34] width 24 height 12
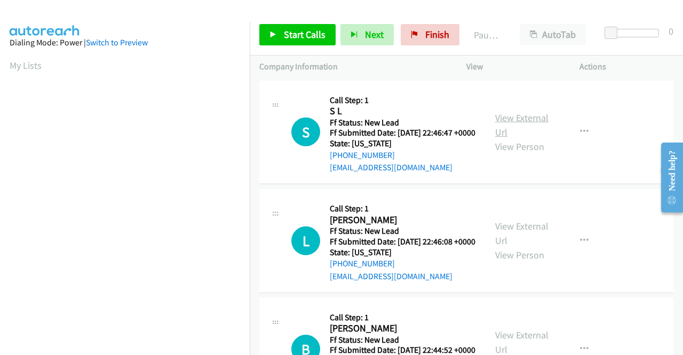
click at [519, 122] on link "View External Url" at bounding box center [521, 124] width 53 height 27
drag, startPoint x: 438, startPoint y: 37, endPoint x: 380, endPoint y: 55, distance: 60.9
click at [438, 37] on span "Finish" at bounding box center [437, 34] width 24 height 12
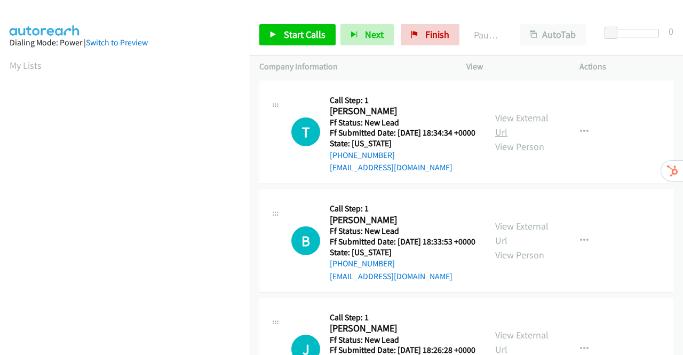
click at [505, 118] on link "View External Url" at bounding box center [521, 124] width 53 height 27
click at [530, 241] on link "View External Url" at bounding box center [521, 233] width 53 height 27
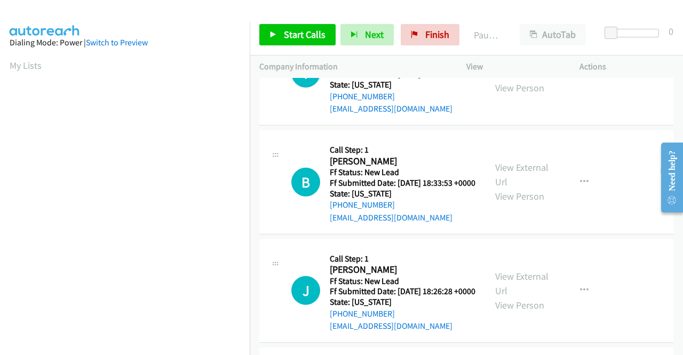
scroll to position [107, 0]
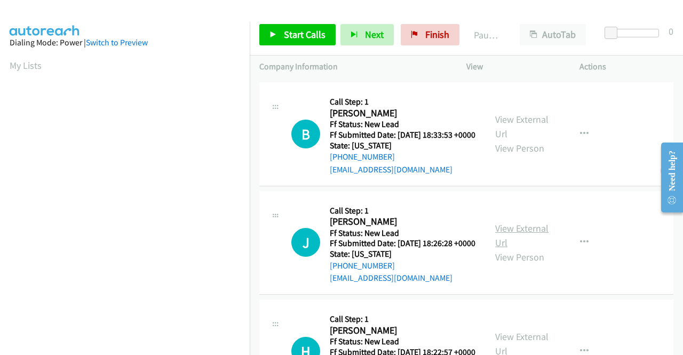
click at [522, 249] on link "View External Url" at bounding box center [521, 235] width 53 height 27
click at [303, 29] on span "Start Calls" at bounding box center [305, 34] width 42 height 12
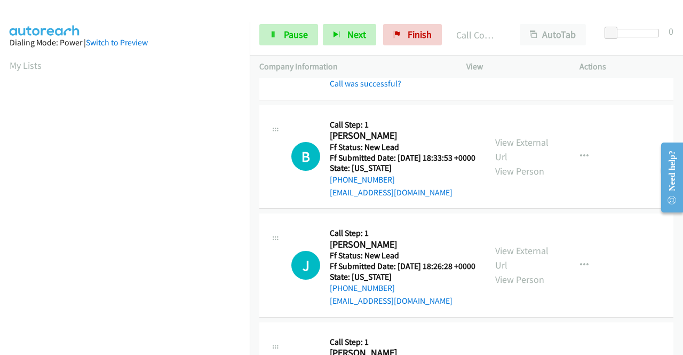
scroll to position [243, 0]
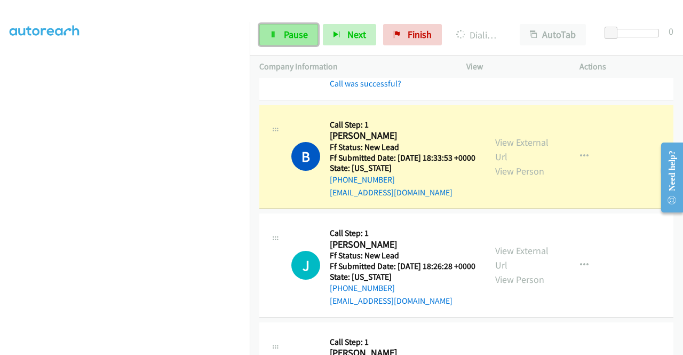
click at [279, 42] on link "Pause" at bounding box center [288, 34] width 59 height 21
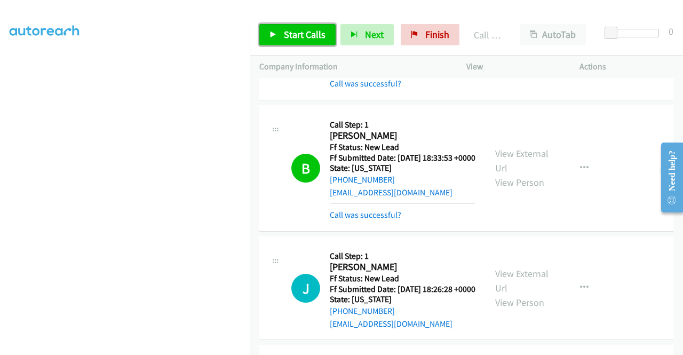
click at [298, 34] on span "Start Calls" at bounding box center [305, 34] width 42 height 12
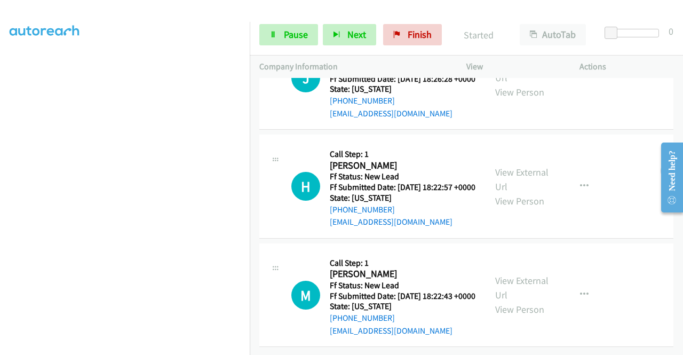
scroll to position [373, 0]
click at [533, 166] on link "View External Url" at bounding box center [521, 179] width 53 height 27
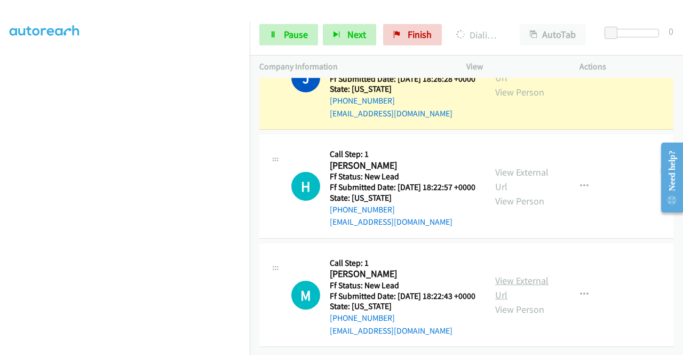
click at [500, 274] on link "View External Url" at bounding box center [521, 287] width 53 height 27
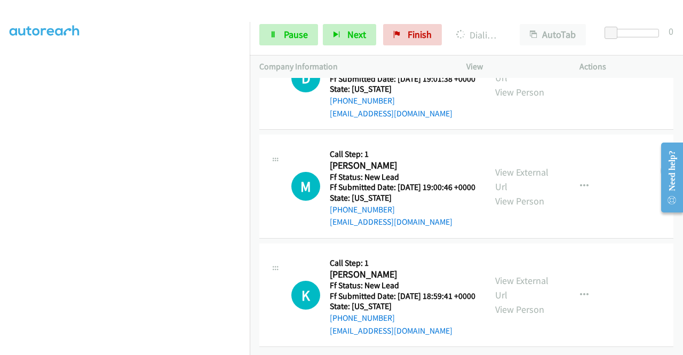
scroll to position [589, 0]
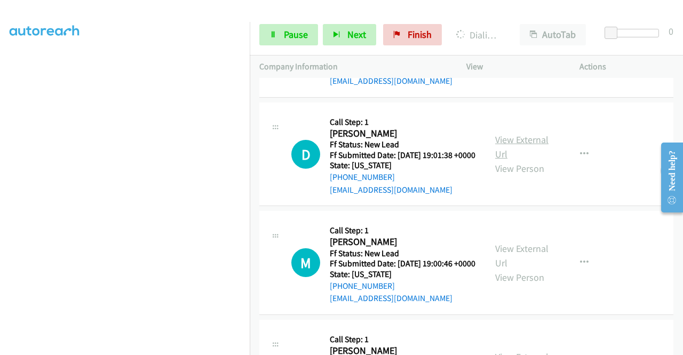
click at [524, 160] on link "View External Url" at bounding box center [521, 146] width 53 height 27
click at [518, 269] on link "View External Url" at bounding box center [521, 255] width 53 height 27
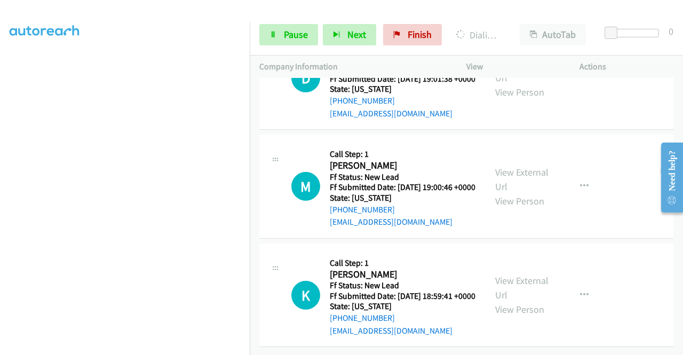
scroll to position [749, 0]
click at [518, 274] on link "View External Url" at bounding box center [521, 287] width 53 height 27
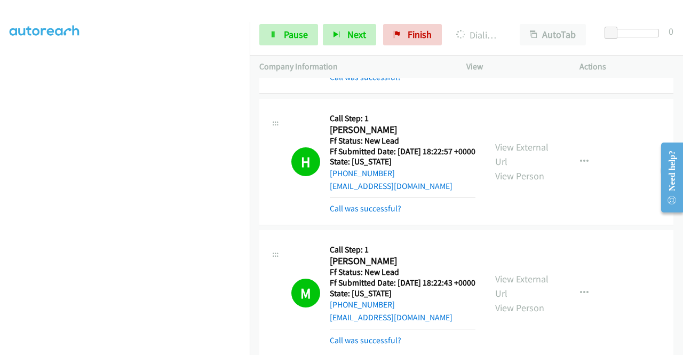
scroll to position [0, 0]
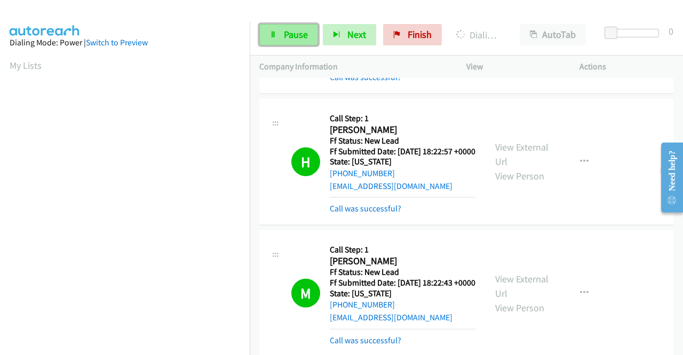
click at [297, 31] on span "Pause" at bounding box center [296, 34] width 24 height 12
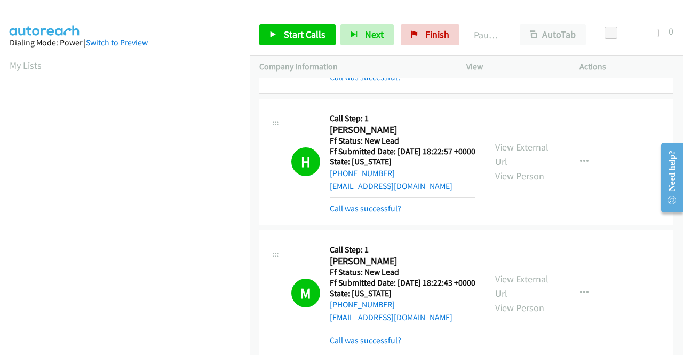
scroll to position [243, 0]
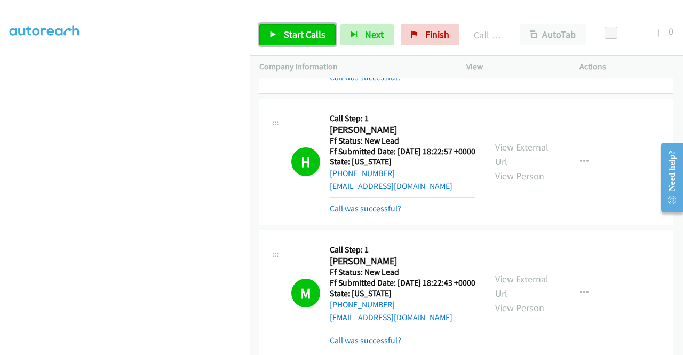
click at [304, 33] on span "Start Calls" at bounding box center [305, 34] width 42 height 12
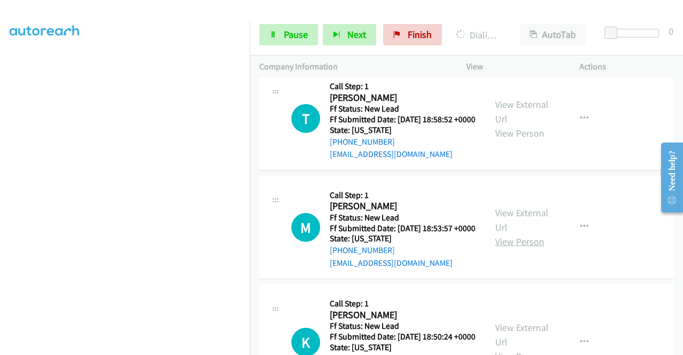
scroll to position [1019, 0]
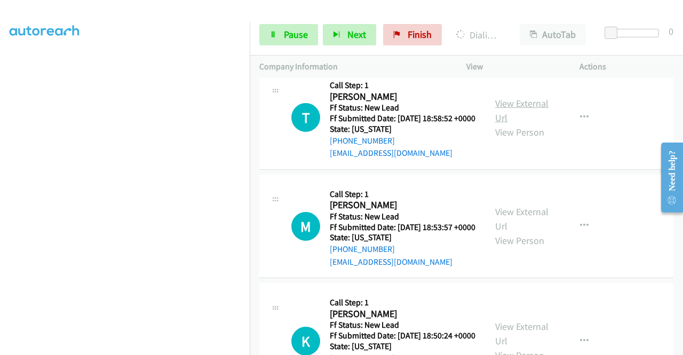
click at [509, 124] on link "View External Url" at bounding box center [521, 110] width 53 height 27
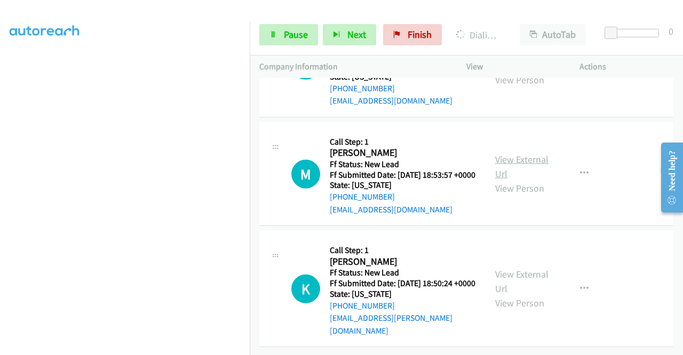
click at [522, 180] on link "View External Url" at bounding box center [521, 166] width 53 height 27
click at [518, 270] on link "View External Url" at bounding box center [521, 281] width 53 height 27
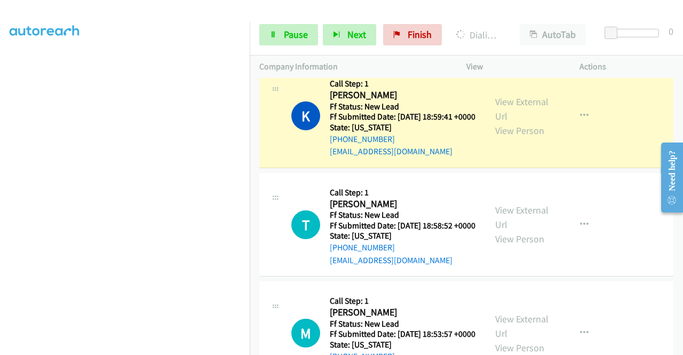
scroll to position [988, 0]
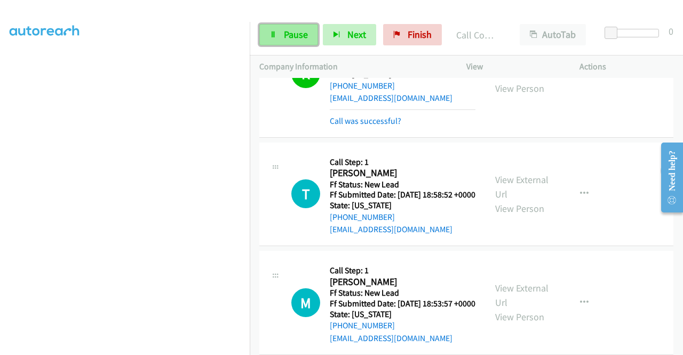
click at [302, 28] on link "Pause" at bounding box center [288, 34] width 59 height 21
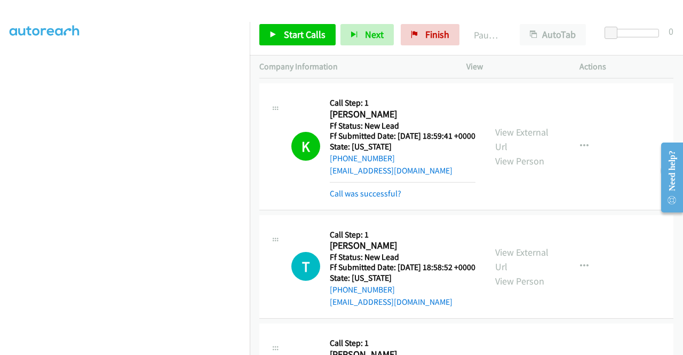
scroll to position [882, 0]
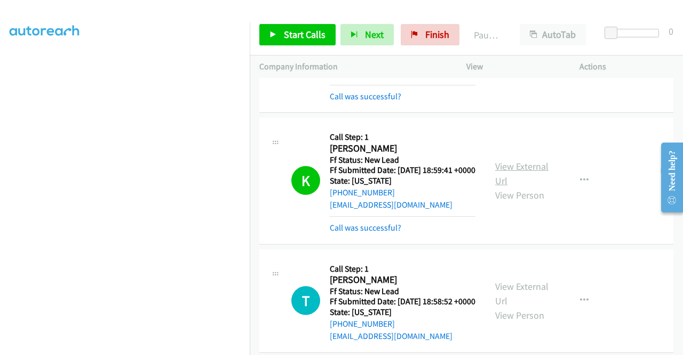
click at [533, 187] on link "View External Url" at bounding box center [521, 173] width 53 height 27
click at [301, 33] on span "Start Calls" at bounding box center [305, 34] width 42 height 12
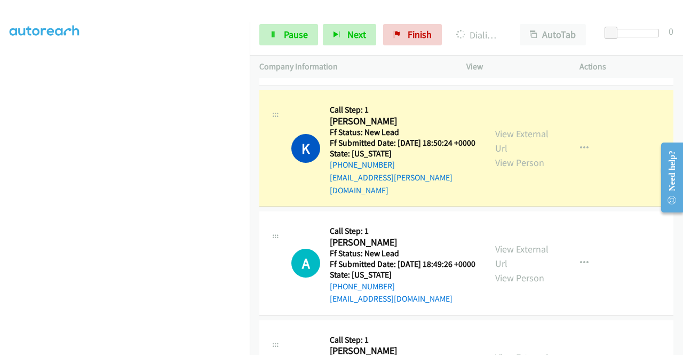
scroll to position [1278, 0]
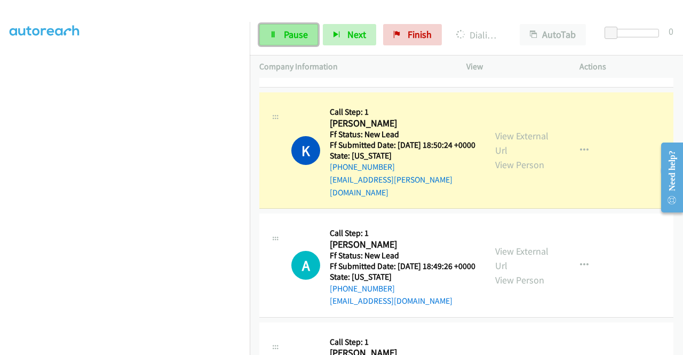
click at [286, 31] on span "Pause" at bounding box center [296, 34] width 24 height 12
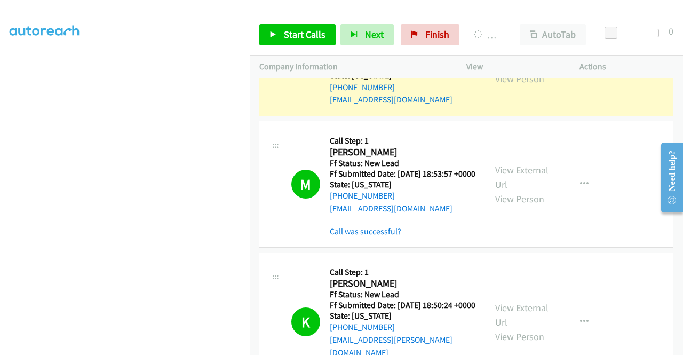
scroll to position [243, 0]
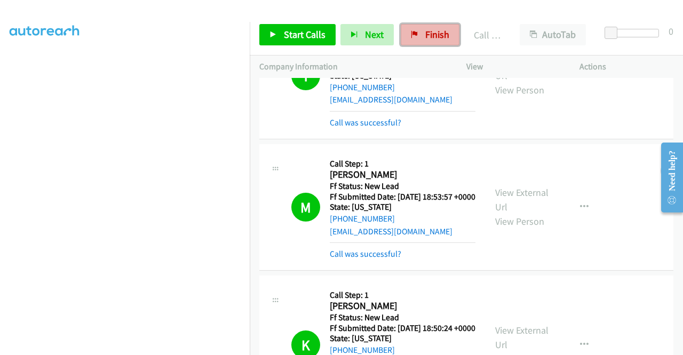
click at [425, 33] on span "Finish" at bounding box center [437, 34] width 24 height 12
